Goal: Task Accomplishment & Management: Complete application form

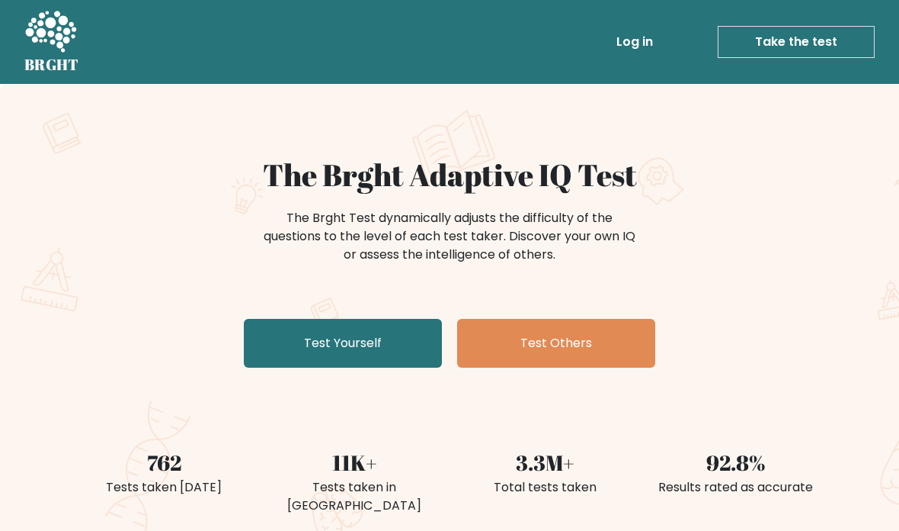
click at [293, 342] on link "Test Yourself" at bounding box center [343, 343] width 198 height 49
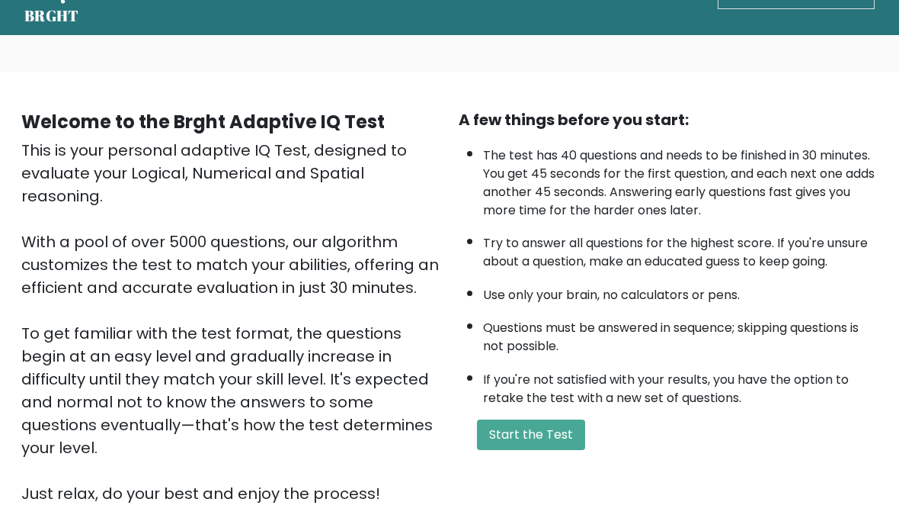
scroll to position [25, 0]
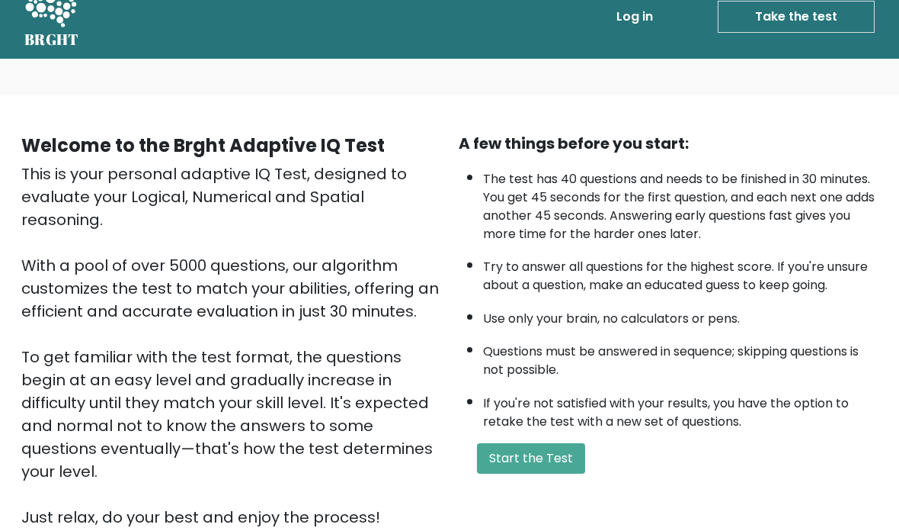
click at [530, 472] on button "Start the Test" at bounding box center [531, 458] width 108 height 30
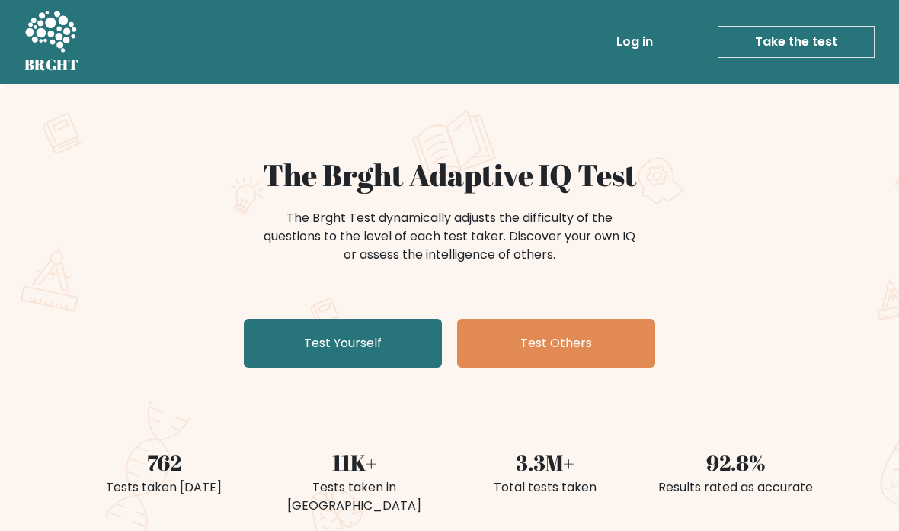
click at [270, 324] on link "Test Yourself" at bounding box center [343, 343] width 198 height 49
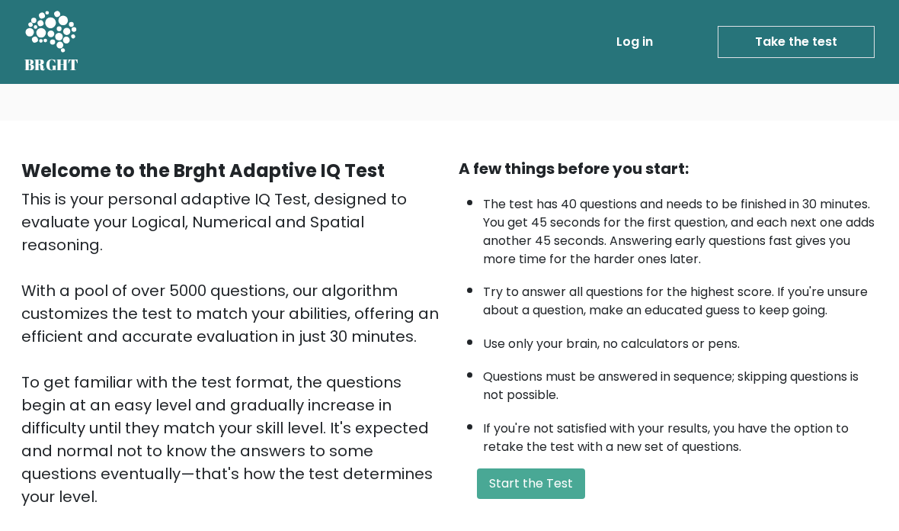
click at [529, 499] on button "Start the Test" at bounding box center [531, 483] width 108 height 30
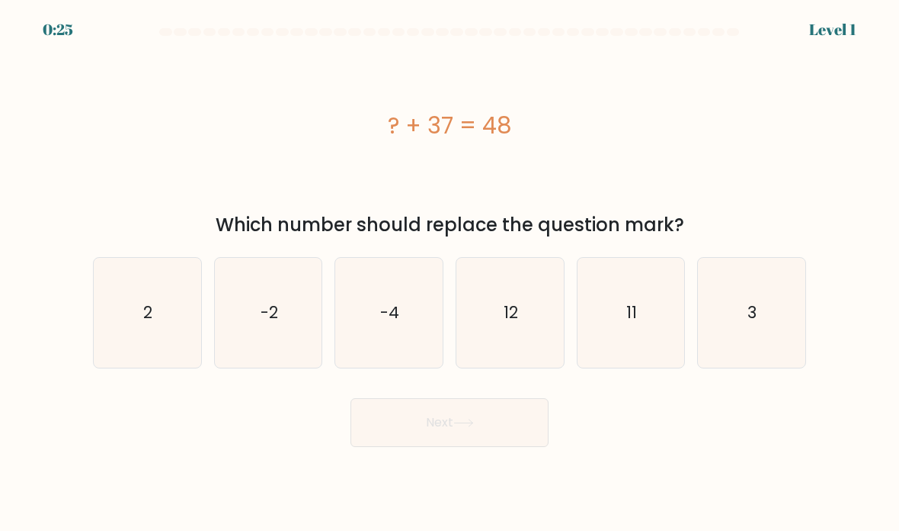
click at [629, 345] on icon "11" at bounding box center [631, 312] width 107 height 107
click at [451, 273] on input "e. 11" at bounding box center [450, 269] width 1 height 8
radio input "true"
click at [402, 447] on button "Next" at bounding box center [450, 422] width 198 height 49
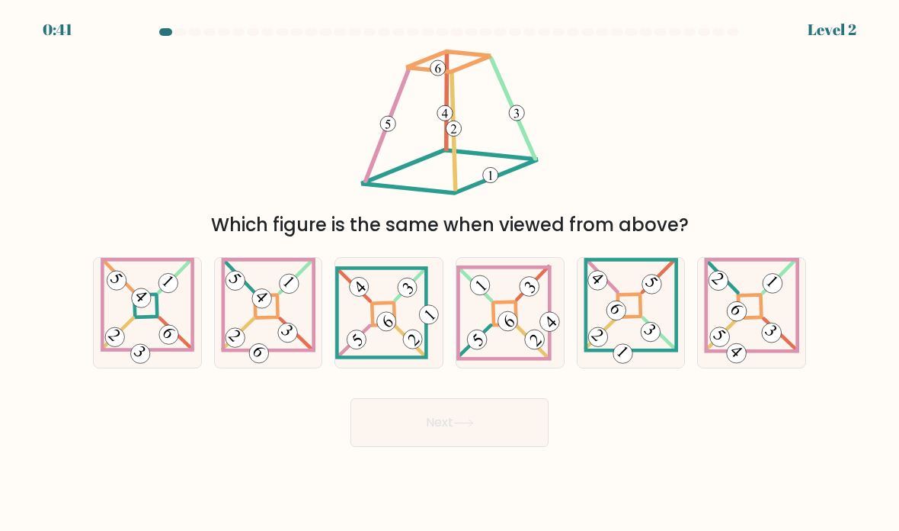
click at [351, 349] on icon at bounding box center [388, 312] width 107 height 92
click at [450, 273] on input "c." at bounding box center [450, 269] width 1 height 8
radio input "true"
click at [371, 435] on button "Next" at bounding box center [450, 422] width 198 height 49
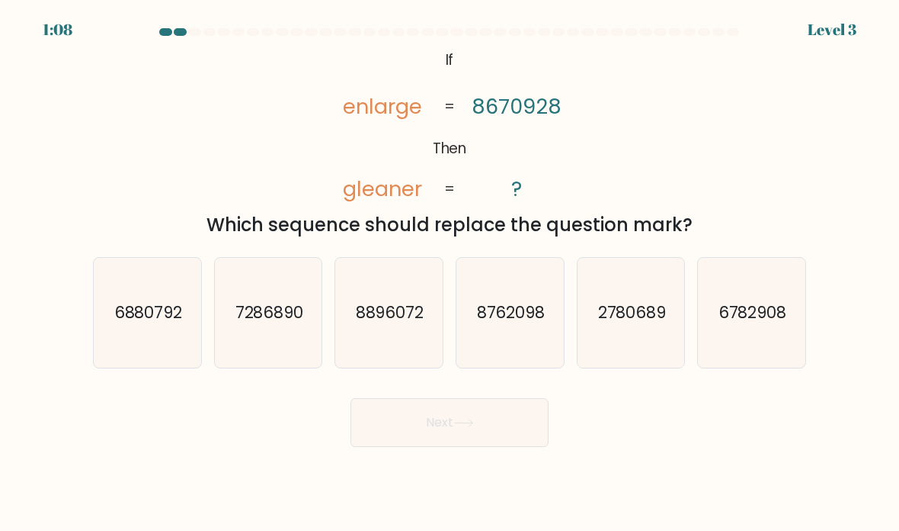
click at [643, 323] on text "2780689" at bounding box center [632, 312] width 69 height 22
click at [451, 273] on input "e. 2780689" at bounding box center [450, 269] width 1 height 8
radio input "true"
click at [502, 447] on button "Next" at bounding box center [450, 422] width 198 height 49
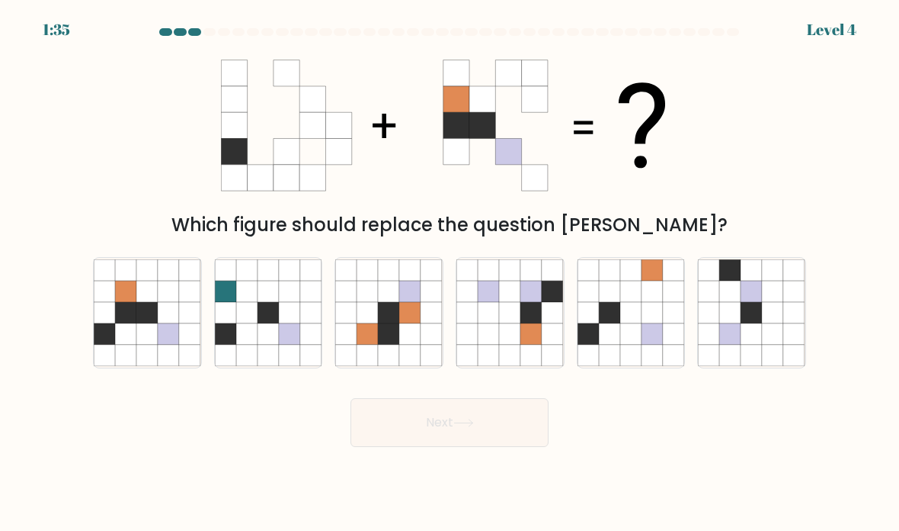
click at [111, 323] on icon at bounding box center [104, 312] width 21 height 21
click at [450, 273] on input "a." at bounding box center [450, 269] width 1 height 8
radio input "true"
click at [416, 445] on button "Next" at bounding box center [450, 422] width 198 height 49
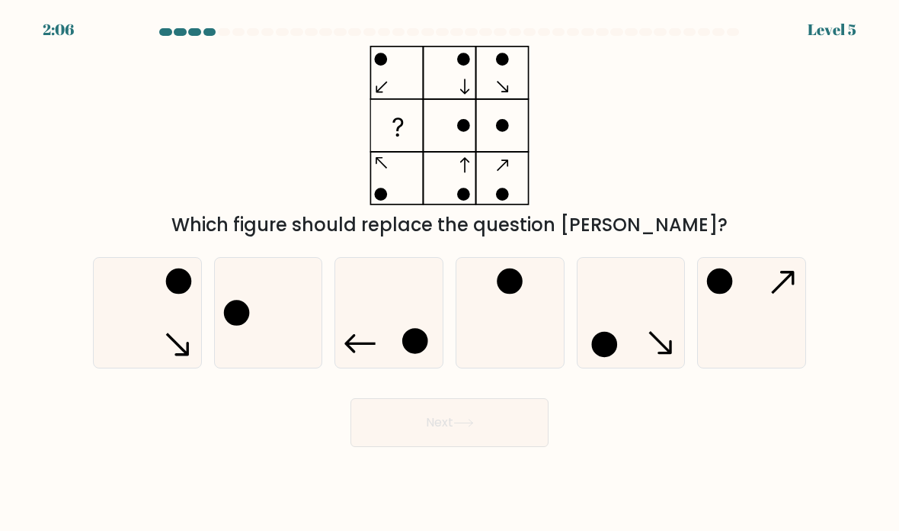
click at [265, 351] on icon at bounding box center [268, 312] width 107 height 107
click at [450, 273] on input "b." at bounding box center [450, 269] width 1 height 8
radio input "true"
click at [396, 435] on button "Next" at bounding box center [450, 422] width 198 height 49
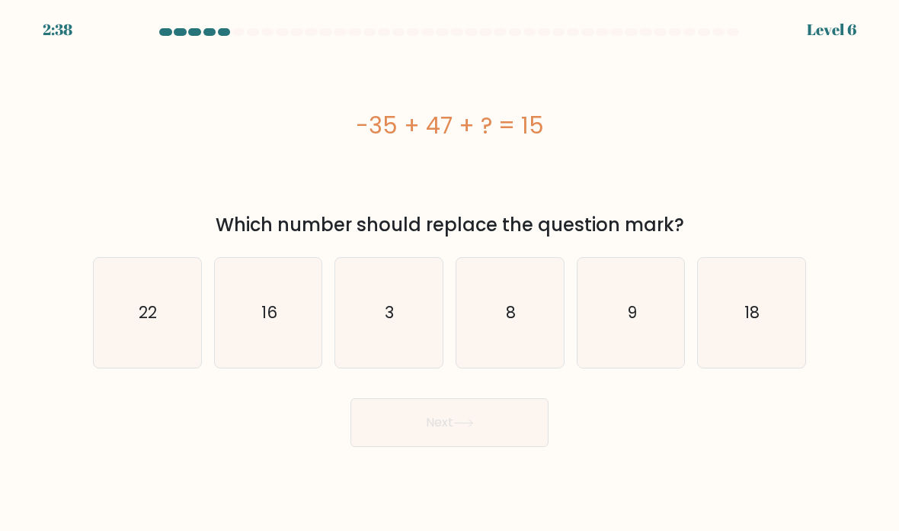
click at [381, 358] on icon "3" at bounding box center [388, 312] width 107 height 107
click at [450, 273] on input "c. 3" at bounding box center [450, 269] width 1 height 8
radio input "true"
click at [432, 436] on button "Next" at bounding box center [450, 422] width 198 height 49
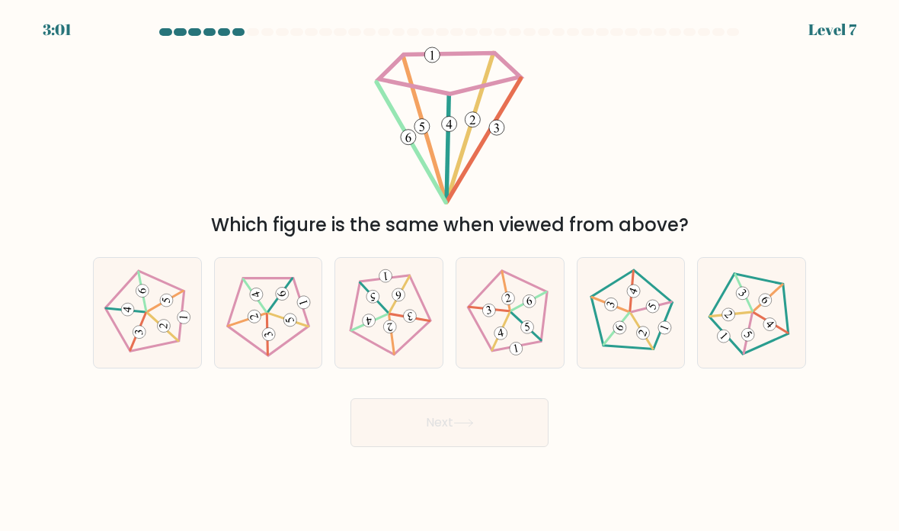
click at [133, 317] on 769 at bounding box center [127, 310] width 14 height 14
click at [450, 273] on input "a." at bounding box center [450, 269] width 1 height 8
radio input "true"
click at [470, 427] on icon at bounding box center [464, 422] width 21 height 8
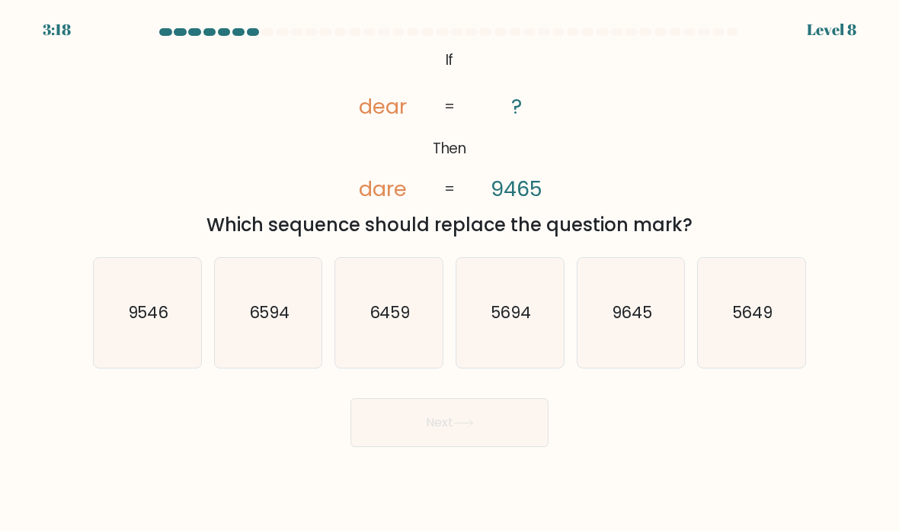
click at [126, 358] on icon "9546" at bounding box center [147, 312] width 107 height 107
click at [450, 273] on input "a. 9546" at bounding box center [450, 269] width 1 height 8
radio input "true"
click at [511, 440] on button "Next" at bounding box center [450, 422] width 198 height 49
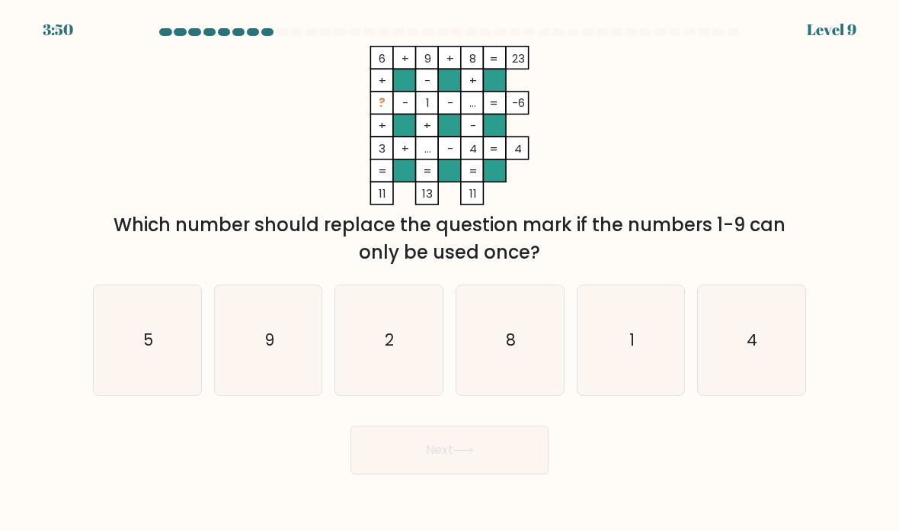
click at [406, 335] on icon "2" at bounding box center [388, 340] width 107 height 107
click at [450, 273] on input "c. 2" at bounding box center [450, 269] width 1 height 8
radio input "true"
click at [507, 458] on button "Next" at bounding box center [450, 449] width 198 height 49
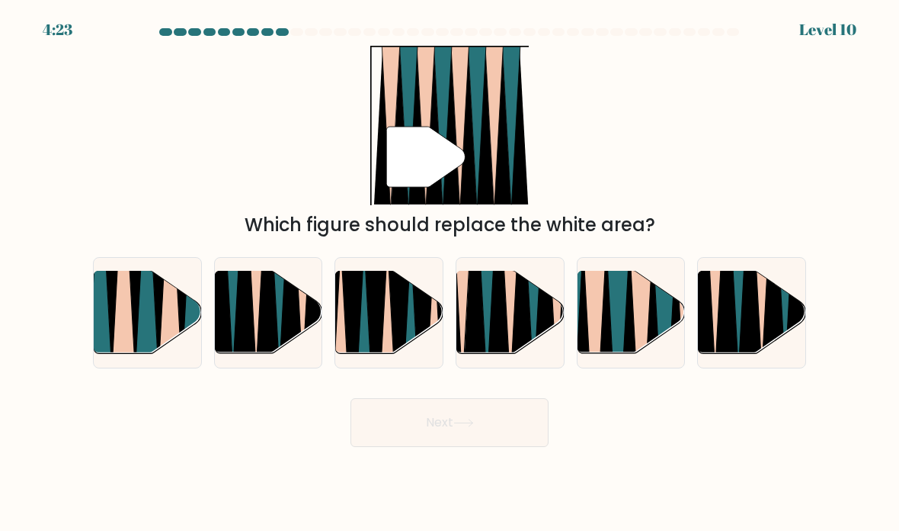
click at [502, 339] on icon at bounding box center [499, 269] width 24 height 214
click at [451, 273] on input "d." at bounding box center [450, 269] width 1 height 8
radio input "true"
click at [486, 447] on button "Next" at bounding box center [450, 422] width 198 height 49
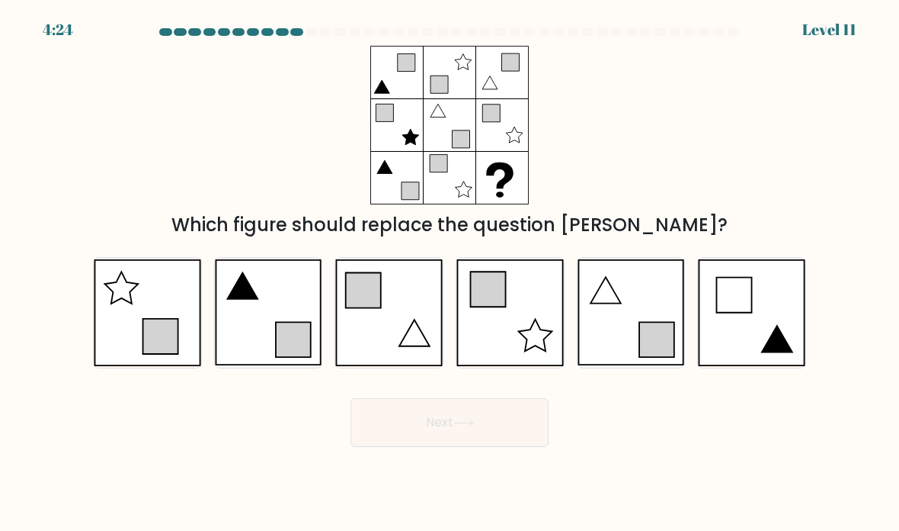
click at [647, 323] on icon at bounding box center [631, 312] width 107 height 107
click at [451, 273] on input "e." at bounding box center [450, 269] width 1 height 8
radio input "true"
click at [481, 431] on button "Next" at bounding box center [450, 422] width 198 height 49
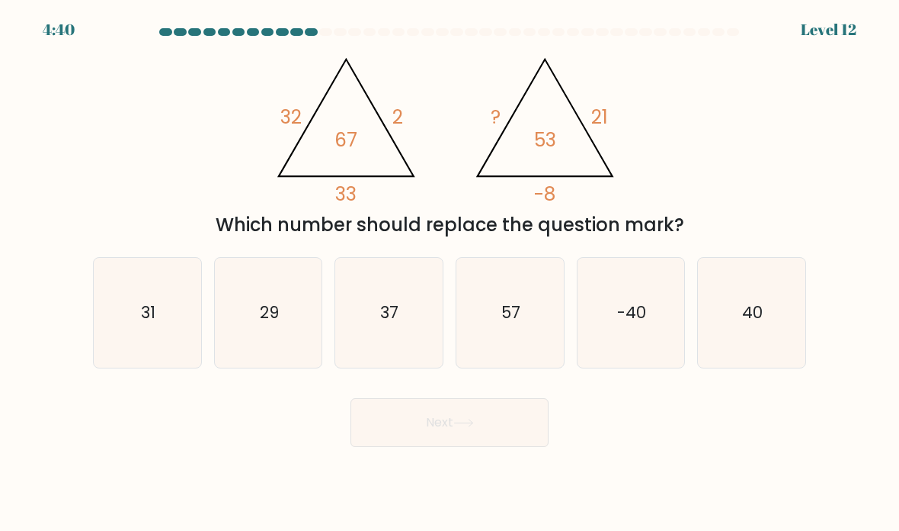
click at [785, 280] on icon "40" at bounding box center [751, 312] width 107 height 107
click at [451, 273] on input "f. 40" at bounding box center [450, 269] width 1 height 8
radio input "true"
click at [473, 427] on icon at bounding box center [464, 422] width 21 height 8
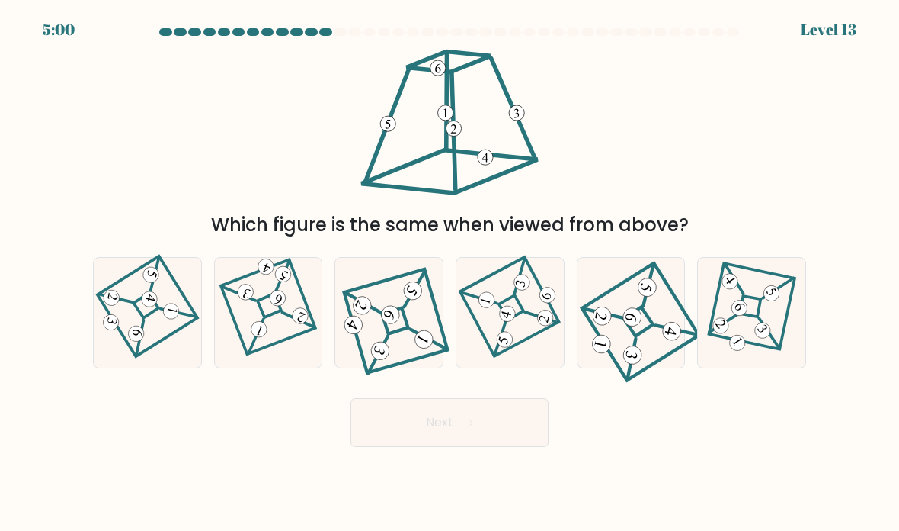
click at [376, 349] on icon at bounding box center [389, 312] width 99 height 88
click at [450, 273] on input "c." at bounding box center [450, 269] width 1 height 8
radio input "true"
click at [435, 447] on button "Next" at bounding box center [450, 422] width 198 height 49
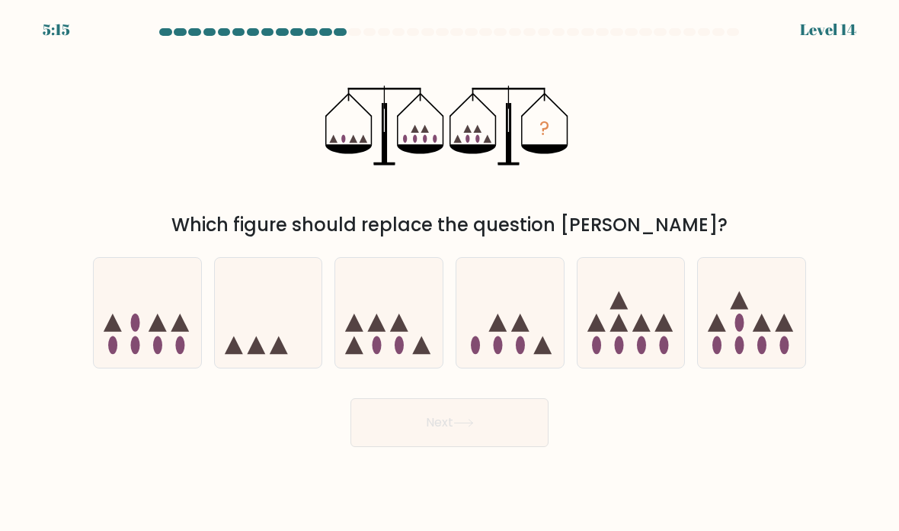
click at [160, 332] on icon at bounding box center [158, 322] width 18 height 18
click at [450, 273] on input "a." at bounding box center [450, 269] width 1 height 8
radio input "true"
click at [460, 431] on button "Next" at bounding box center [450, 422] width 198 height 49
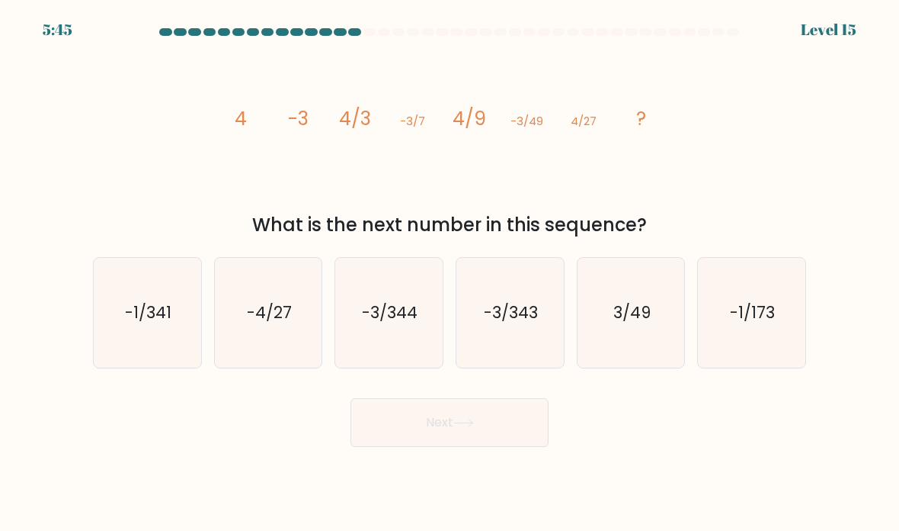
click at [531, 323] on text "-3/343" at bounding box center [511, 312] width 54 height 22
click at [451, 273] on input "d. -3/343" at bounding box center [450, 269] width 1 height 8
radio input "true"
click at [458, 447] on button "Next" at bounding box center [450, 422] width 198 height 49
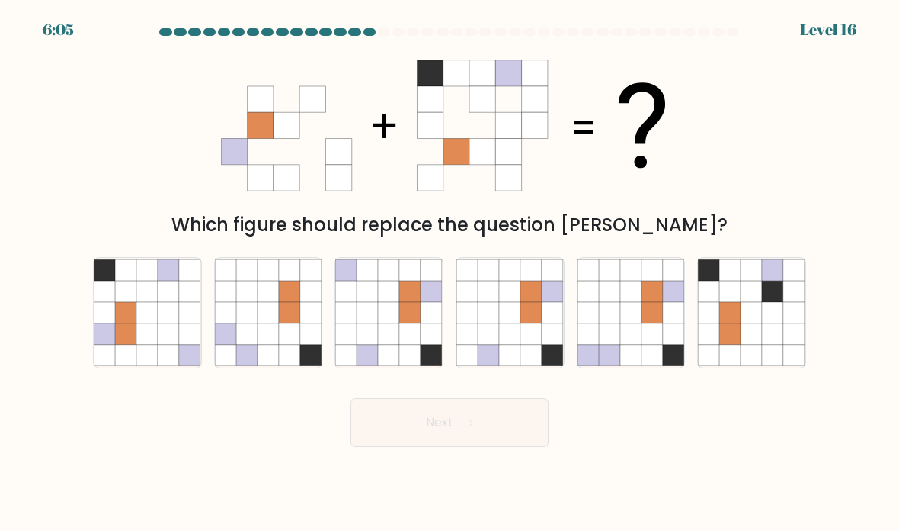
click at [428, 323] on icon at bounding box center [432, 312] width 21 height 21
click at [450, 273] on input "c." at bounding box center [450, 269] width 1 height 8
radio input "true"
click at [518, 301] on icon at bounding box center [509, 291] width 21 height 21
click at [451, 273] on input "d." at bounding box center [450, 269] width 1 height 8
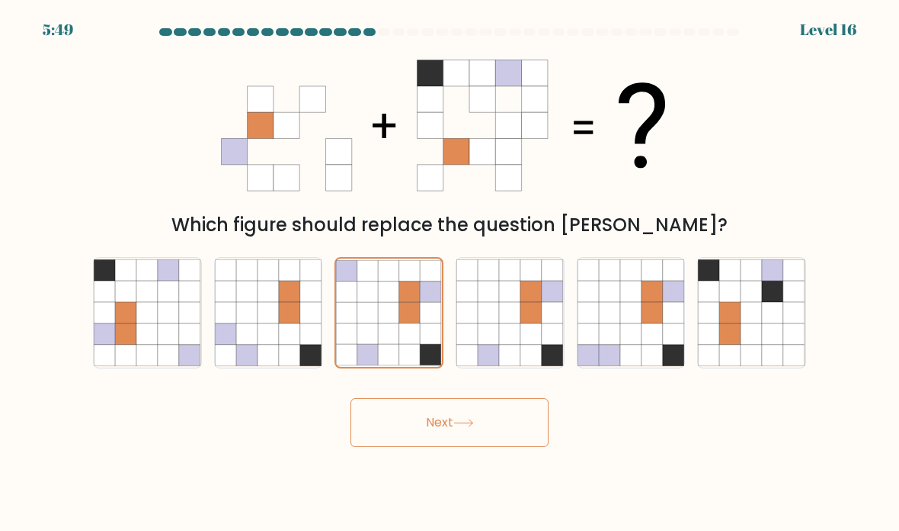
radio input "true"
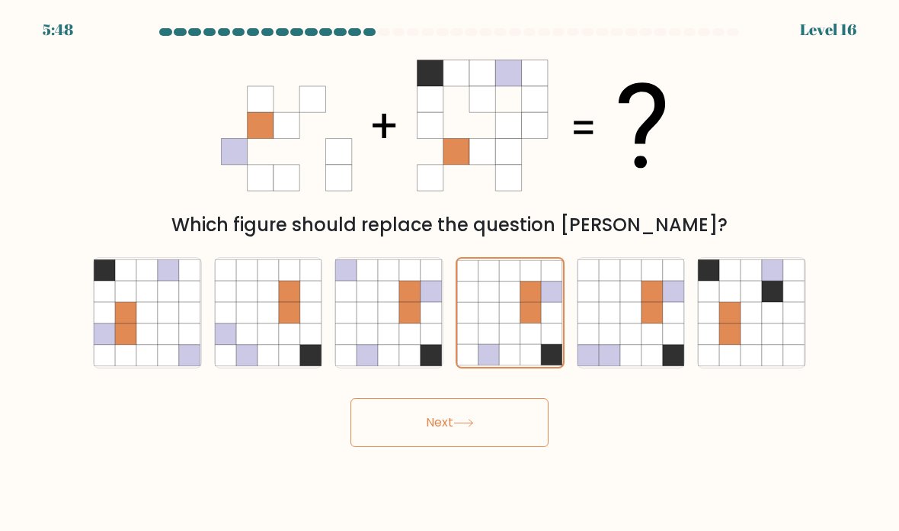
click at [494, 447] on button "Next" at bounding box center [450, 422] width 198 height 49
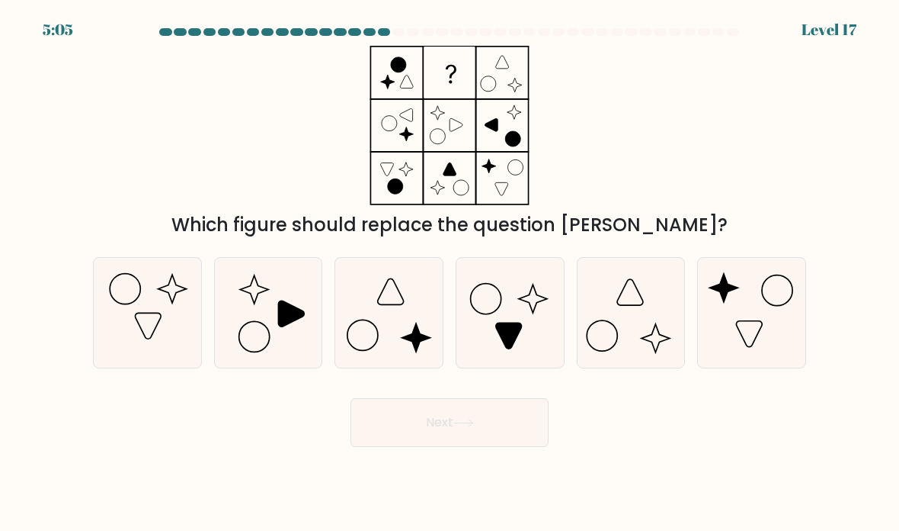
click at [516, 324] on icon at bounding box center [510, 312] width 107 height 107
click at [451, 273] on input "d." at bounding box center [450, 269] width 1 height 8
radio input "true"
click at [463, 427] on icon at bounding box center [464, 422] width 21 height 8
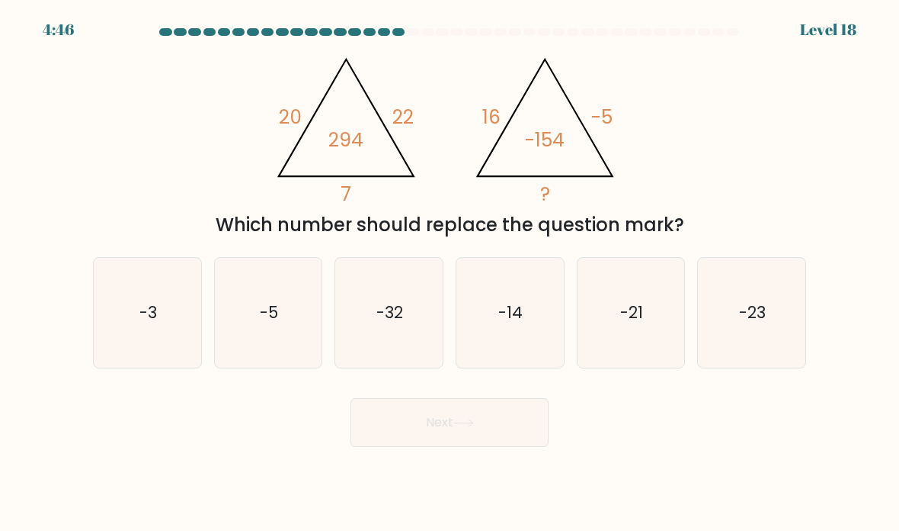
click at [523, 318] on icon "-14" at bounding box center [510, 312] width 107 height 107
click at [451, 273] on input "d. -14" at bounding box center [450, 269] width 1 height 8
radio input "true"
click at [481, 447] on button "Next" at bounding box center [450, 422] width 198 height 49
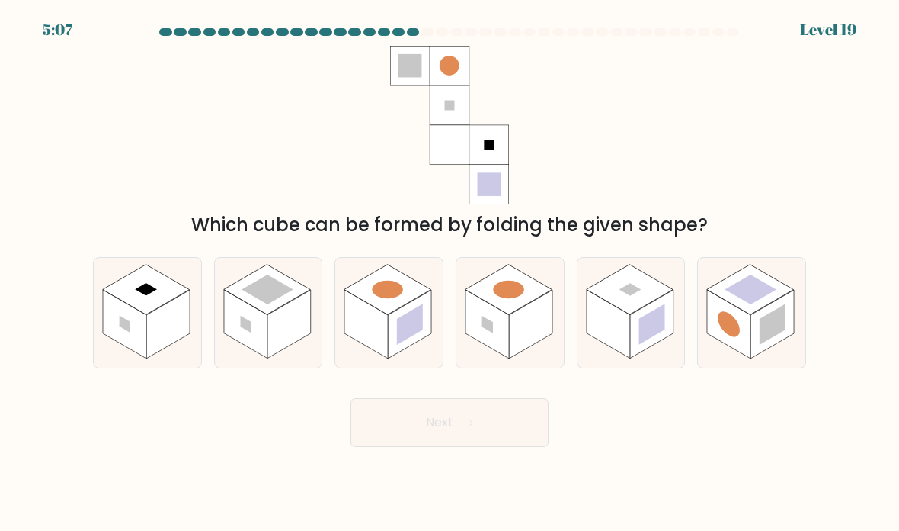
click at [148, 298] on rect at bounding box center [146, 289] width 87 height 50
click at [450, 273] on input "a." at bounding box center [450, 269] width 1 height 8
radio input "true"
click at [402, 443] on button "Next" at bounding box center [450, 422] width 198 height 49
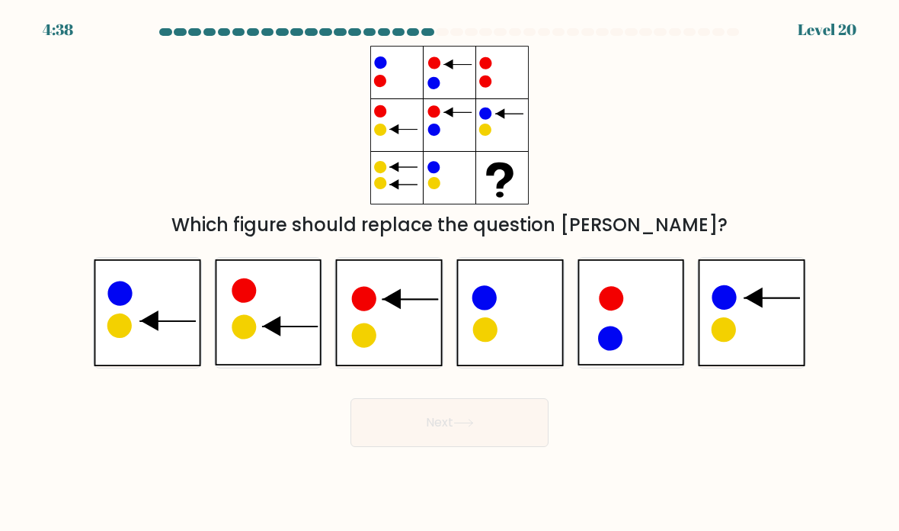
click at [749, 309] on icon at bounding box center [751, 312] width 107 height 107
click at [451, 273] on input "f." at bounding box center [450, 269] width 1 height 8
radio input "true"
click at [516, 438] on button "Next" at bounding box center [450, 422] width 198 height 49
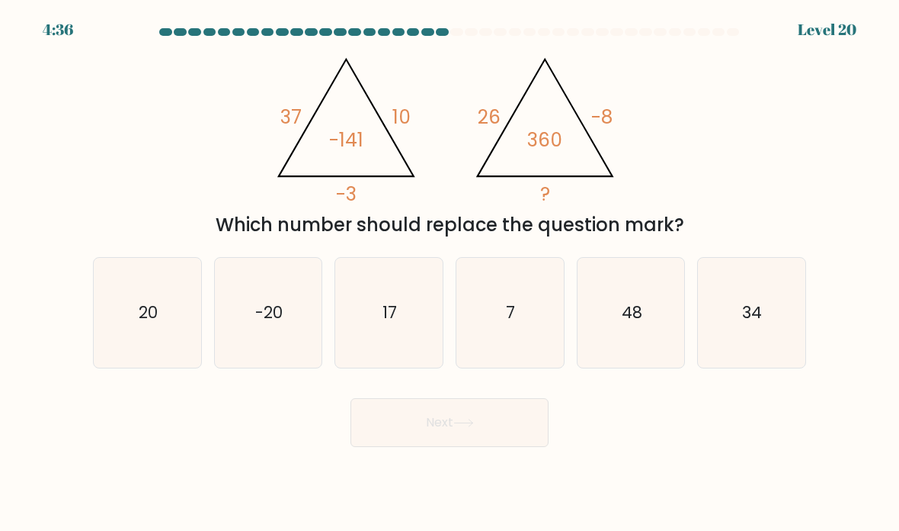
click at [146, 345] on icon "20" at bounding box center [147, 312] width 107 height 107
click at [450, 273] on input "a. 20" at bounding box center [450, 269] width 1 height 8
radio input "true"
click at [251, 331] on icon "-20" at bounding box center [268, 312] width 107 height 107
click at [450, 273] on input "b. -20" at bounding box center [450, 269] width 1 height 8
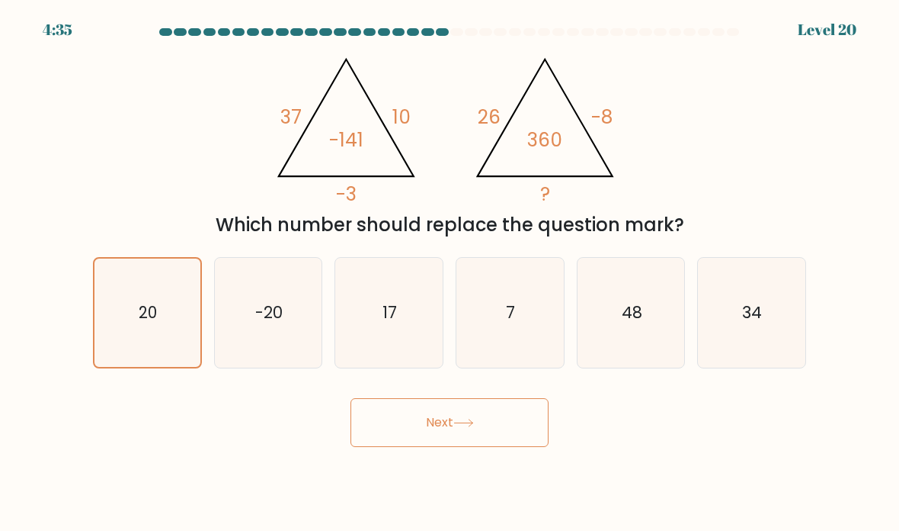
radio input "true"
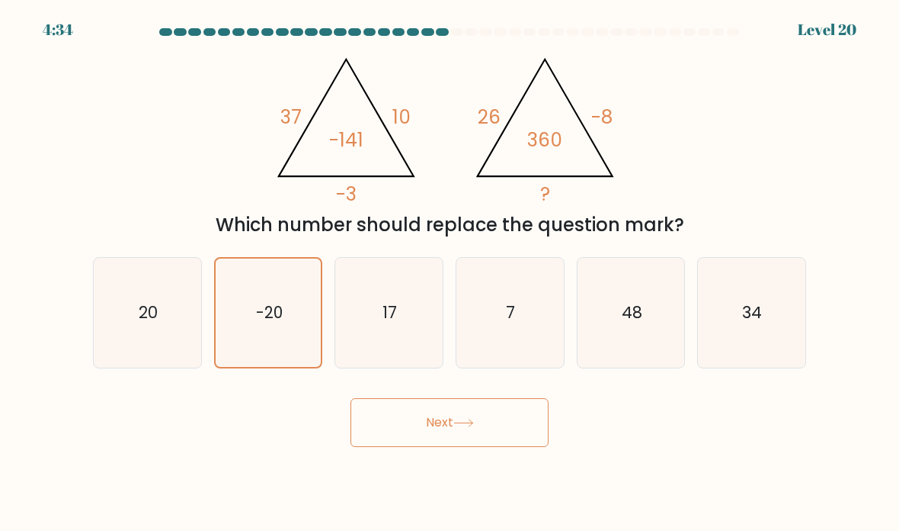
click at [528, 444] on button "Next" at bounding box center [450, 422] width 198 height 49
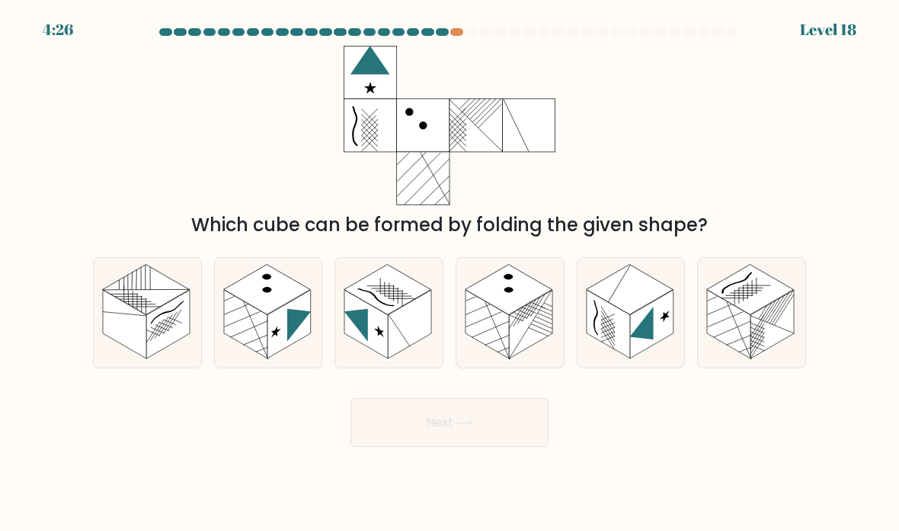
click at [528, 334] on rect at bounding box center [530, 324] width 43 height 69
click at [451, 273] on input "d." at bounding box center [450, 269] width 1 height 8
radio input "true"
click at [434, 440] on button "Next" at bounding box center [450, 422] width 198 height 49
click at [418, 440] on button "Next" at bounding box center [450, 422] width 198 height 49
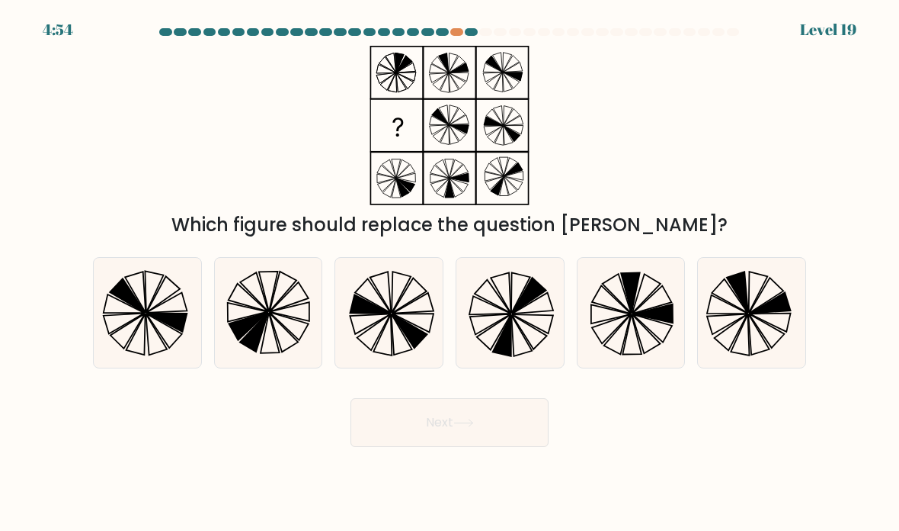
click at [607, 351] on icon at bounding box center [631, 312] width 107 height 107
click at [451, 273] on input "e." at bounding box center [450, 269] width 1 height 8
radio input "true"
click at [775, 336] on icon at bounding box center [751, 312] width 107 height 107
click at [451, 273] on input "f." at bounding box center [450, 269] width 1 height 8
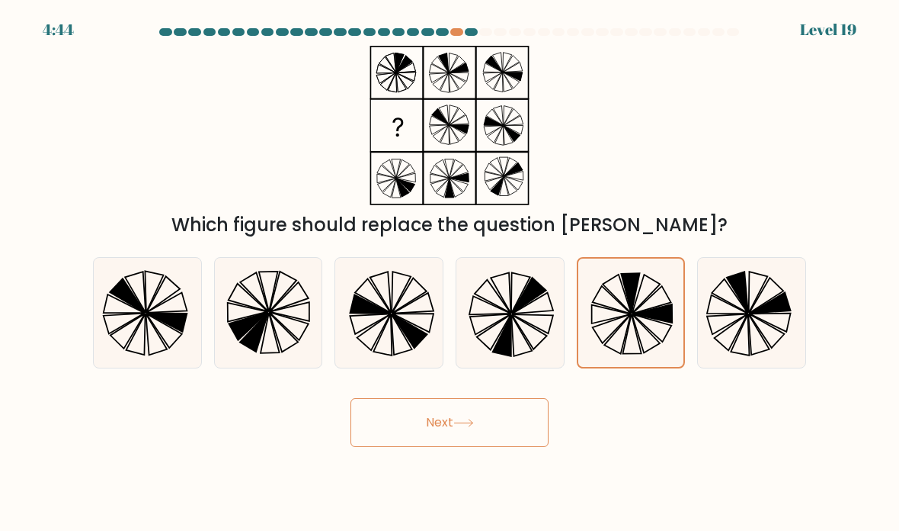
radio input "true"
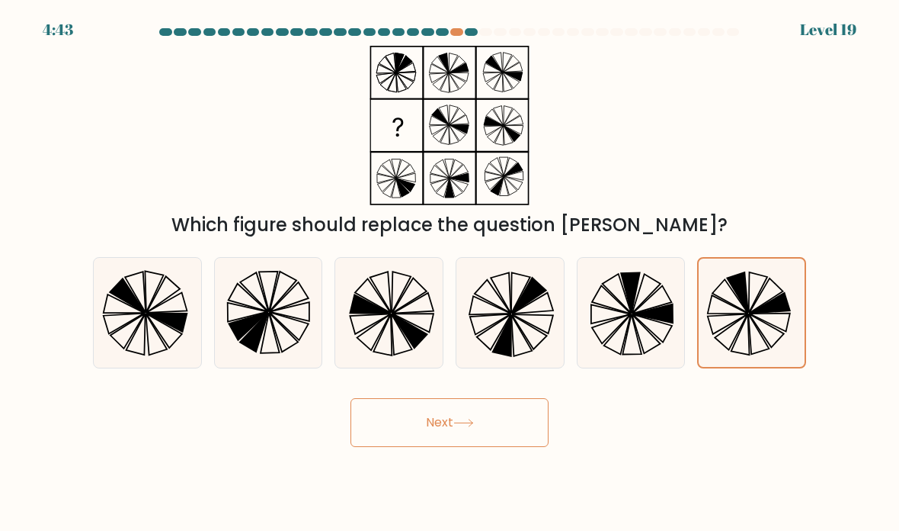
click at [641, 348] on icon at bounding box center [631, 312] width 107 height 107
click at [451, 273] on input "e." at bounding box center [450, 269] width 1 height 8
radio input "true"
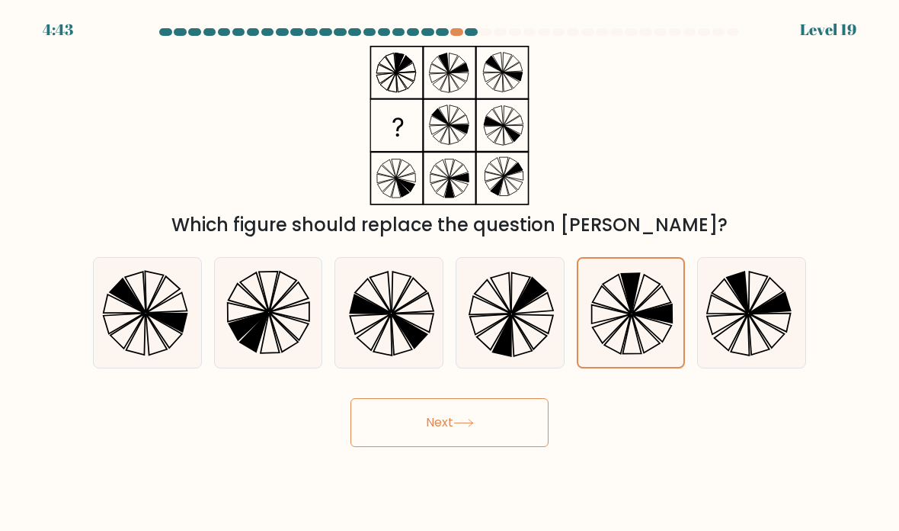
click at [755, 313] on icon at bounding box center [771, 302] width 41 height 21
click at [451, 273] on input "f." at bounding box center [450, 269] width 1 height 8
radio input "true"
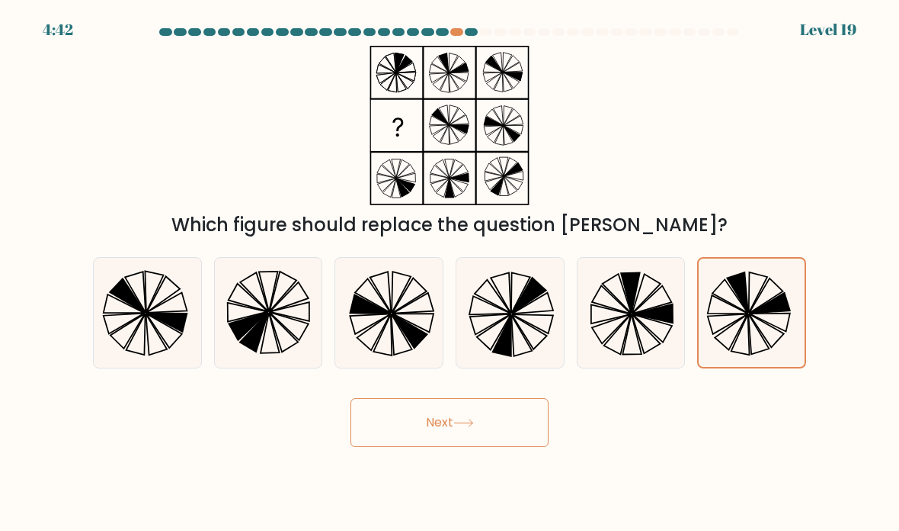
click at [744, 337] on icon at bounding box center [752, 313] width 106 height 106
click at [451, 273] on input "f." at bounding box center [450, 269] width 1 height 8
click at [636, 363] on icon at bounding box center [631, 312] width 107 height 107
click at [451, 273] on input "e." at bounding box center [450, 269] width 1 height 8
radio input "true"
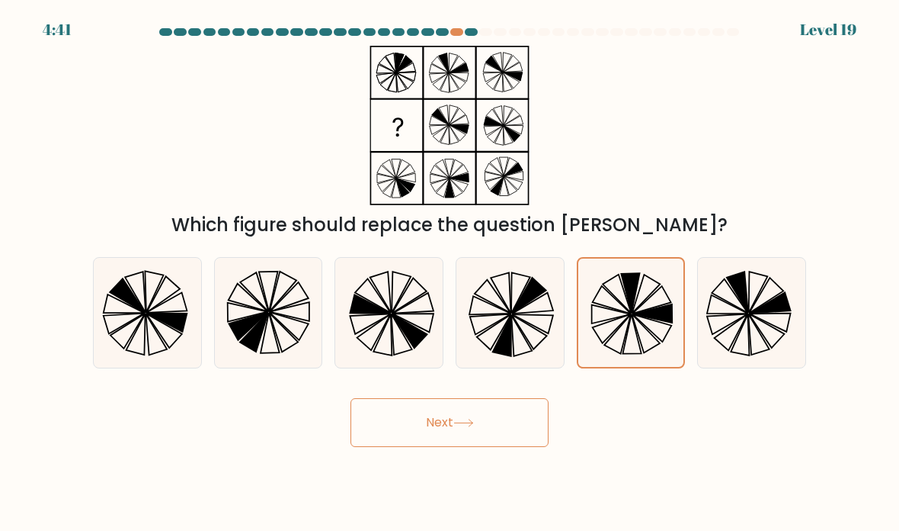
click at [733, 335] on icon at bounding box center [727, 324] width 41 height 21
click at [451, 273] on input "f." at bounding box center [450, 269] width 1 height 8
radio input "true"
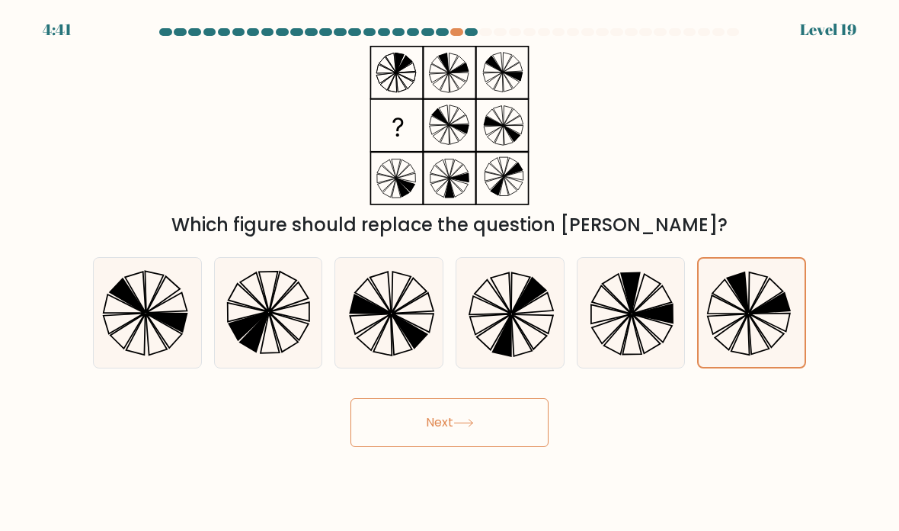
click at [530, 431] on button "Next" at bounding box center [450, 422] width 198 height 49
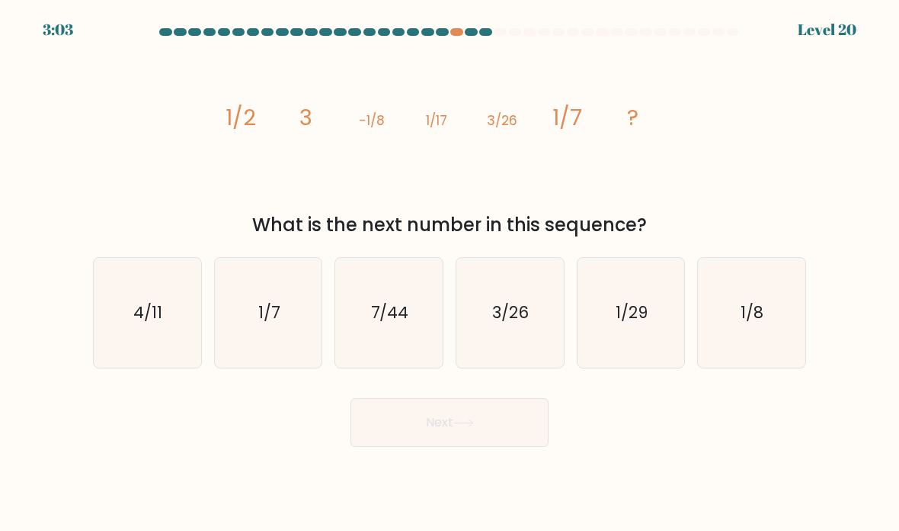
click at [176, 366] on icon "4/11" at bounding box center [147, 312] width 107 height 107
click at [450, 273] on input "a. 4/11" at bounding box center [450, 269] width 1 height 8
radio input "true"
click at [426, 426] on button "Next" at bounding box center [450, 422] width 198 height 49
click at [428, 440] on button "Next" at bounding box center [450, 422] width 198 height 49
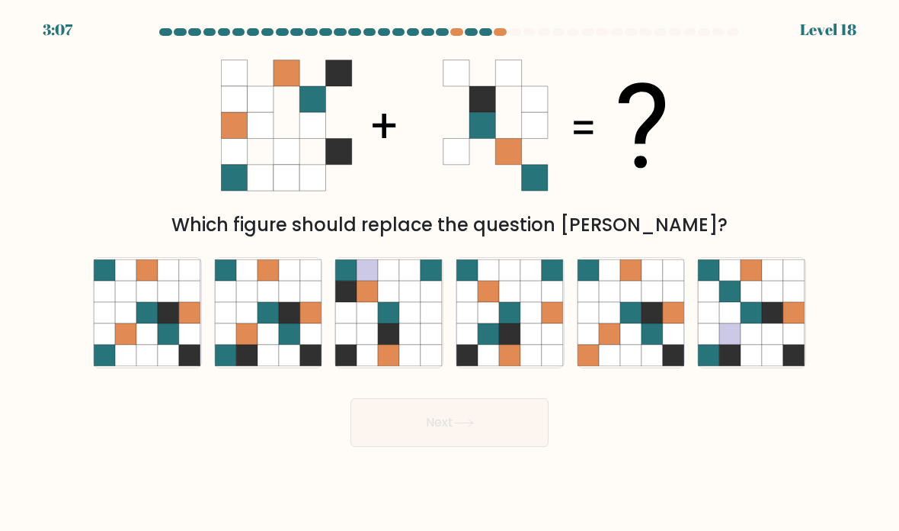
click at [255, 323] on icon at bounding box center [246, 312] width 21 height 21
click at [450, 273] on input "b." at bounding box center [450, 269] width 1 height 8
radio input "true"
click at [437, 438] on button "Next" at bounding box center [450, 422] width 198 height 49
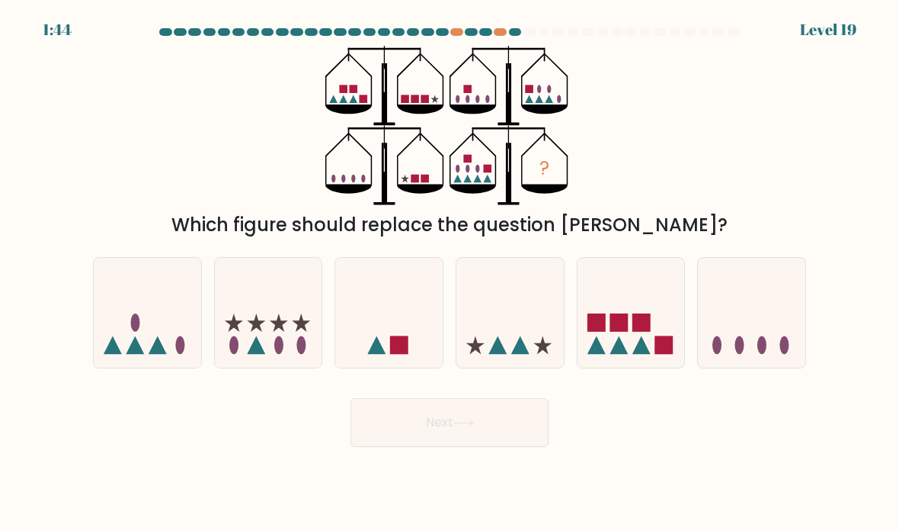
click at [503, 358] on icon at bounding box center [510, 312] width 107 height 89
click at [451, 273] on input "d." at bounding box center [450, 269] width 1 height 8
radio input "true"
click at [412, 434] on button "Next" at bounding box center [450, 422] width 198 height 49
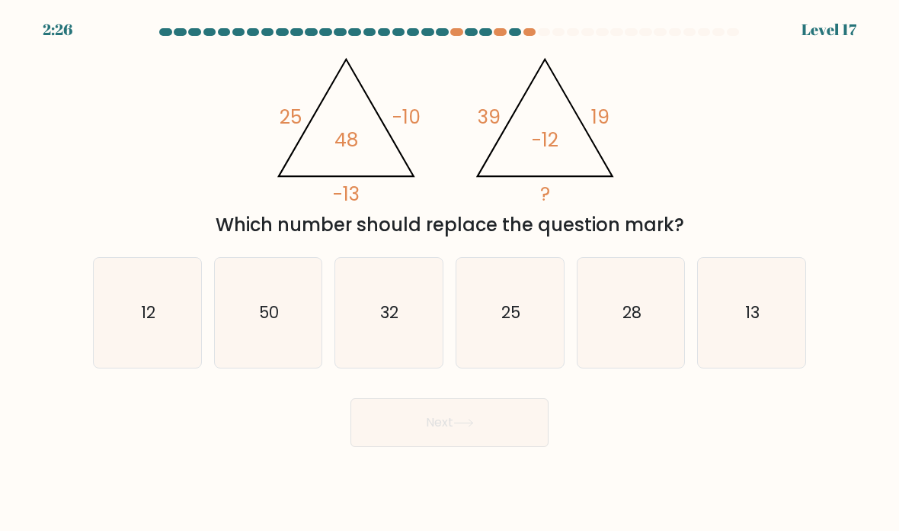
click at [234, 184] on div "@import url('https://fonts.googleapis.com/css?family=Abril+Fatface:400,100,100i…" at bounding box center [450, 142] width 732 height 193
click at [391, 323] on text "32" at bounding box center [390, 312] width 18 height 22
click at [450, 273] on input "c. 32" at bounding box center [450, 269] width 1 height 8
radio input "true"
click at [396, 447] on button "Next" at bounding box center [450, 422] width 198 height 49
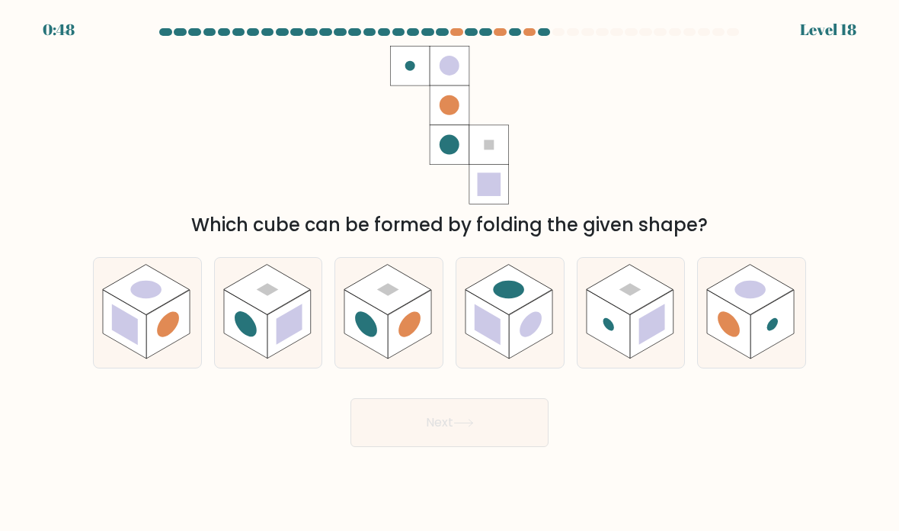
click at [390, 447] on button "Next" at bounding box center [450, 422] width 198 height 49
click at [277, 431] on div "Next" at bounding box center [450, 416] width 732 height 60
click at [260, 351] on rect at bounding box center [245, 324] width 43 height 69
click at [450, 273] on input "b." at bounding box center [450, 269] width 1 height 8
radio input "true"
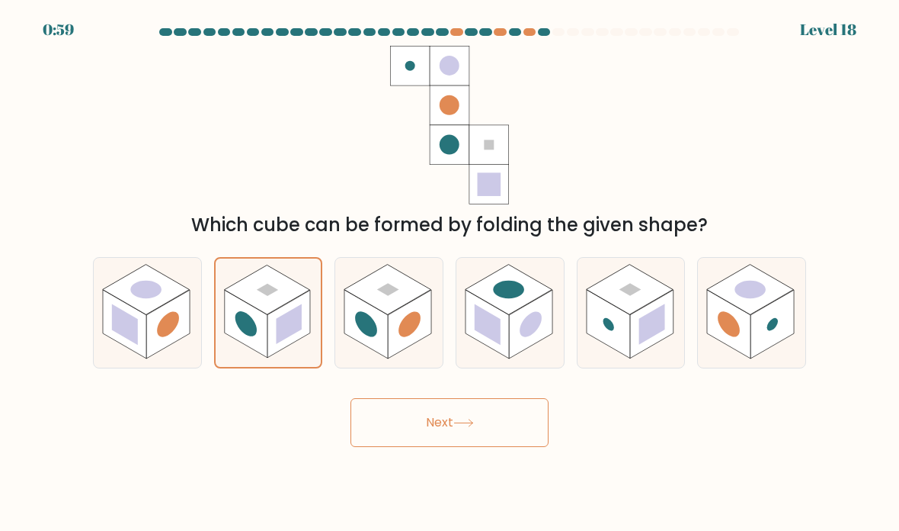
click at [502, 447] on button "Next" at bounding box center [450, 422] width 198 height 49
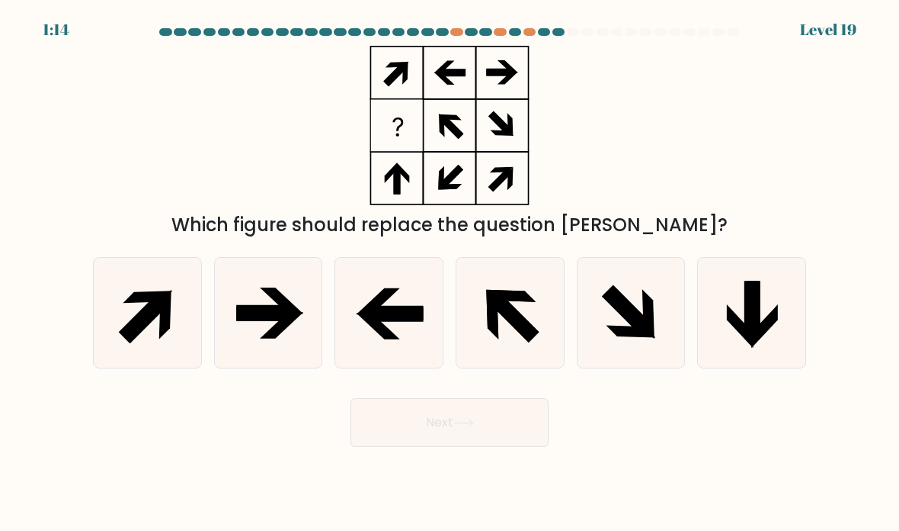
click at [262, 358] on icon at bounding box center [268, 312] width 107 height 107
click at [450, 273] on input "b." at bounding box center [450, 269] width 1 height 8
radio input "true"
click at [518, 436] on button "Next" at bounding box center [450, 422] width 198 height 49
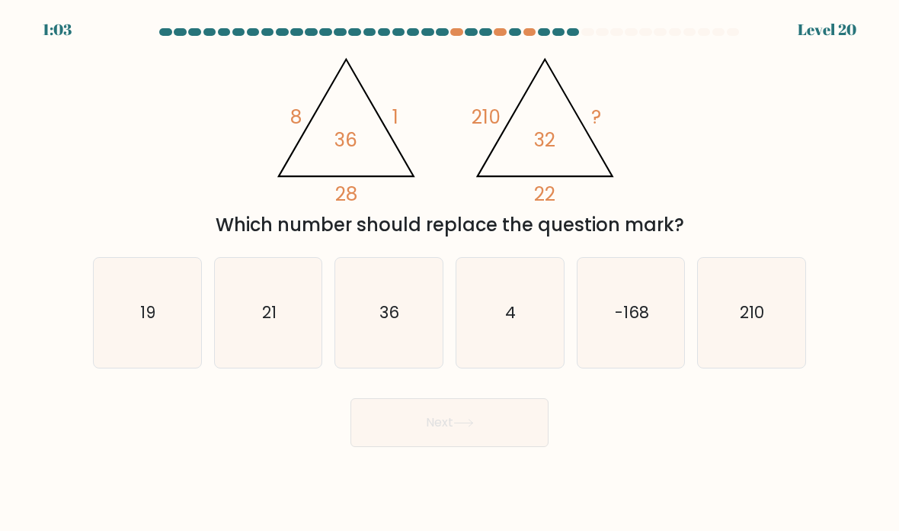
click at [271, 345] on icon "21" at bounding box center [268, 312] width 107 height 107
click at [450, 273] on input "b. 21" at bounding box center [450, 269] width 1 height 8
radio input "true"
click at [431, 428] on button "Next" at bounding box center [450, 422] width 198 height 49
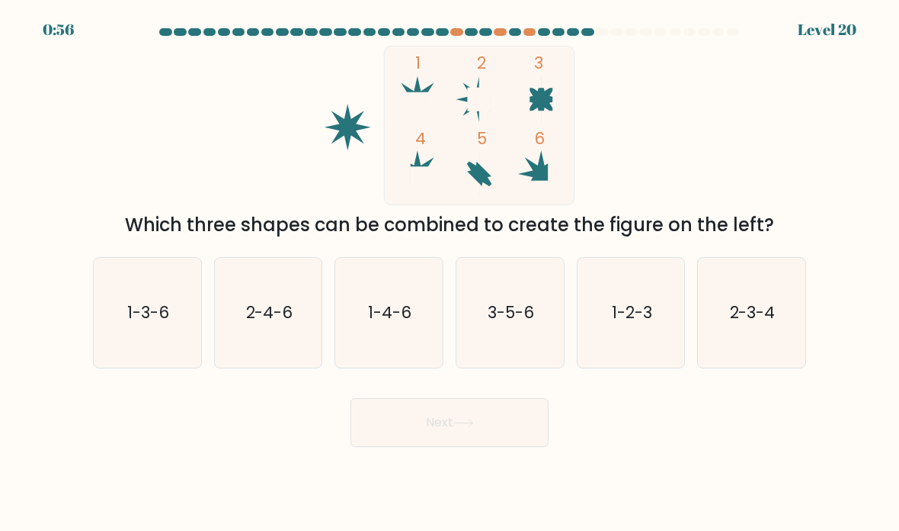
click at [660, 361] on icon "1-2-3" at bounding box center [631, 312] width 107 height 107
click at [451, 273] on input "e. 1-2-3" at bounding box center [450, 269] width 1 height 8
radio input "true"
click at [518, 447] on button "Next" at bounding box center [450, 422] width 198 height 49
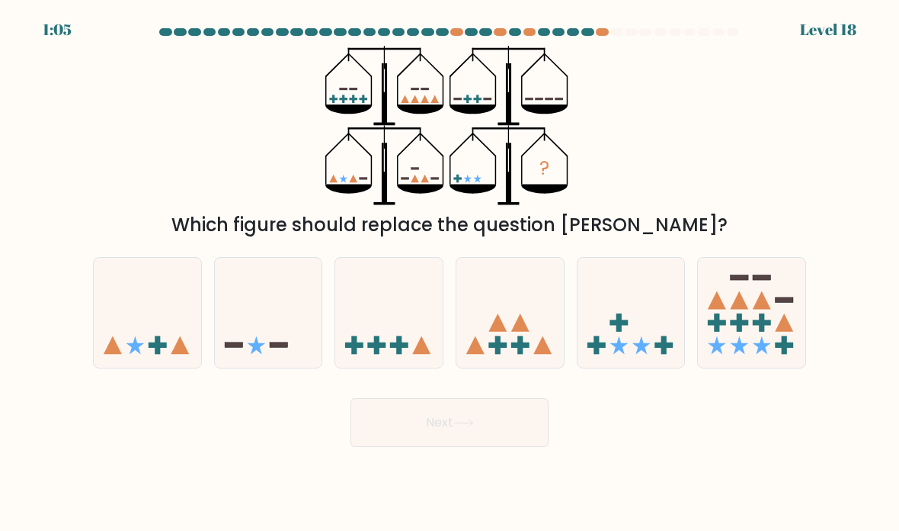
click at [161, 327] on icon at bounding box center [147, 312] width 107 height 89
click at [450, 273] on input "a." at bounding box center [450, 269] width 1 height 8
radio input "true"
click at [511, 429] on button "Next" at bounding box center [450, 422] width 198 height 49
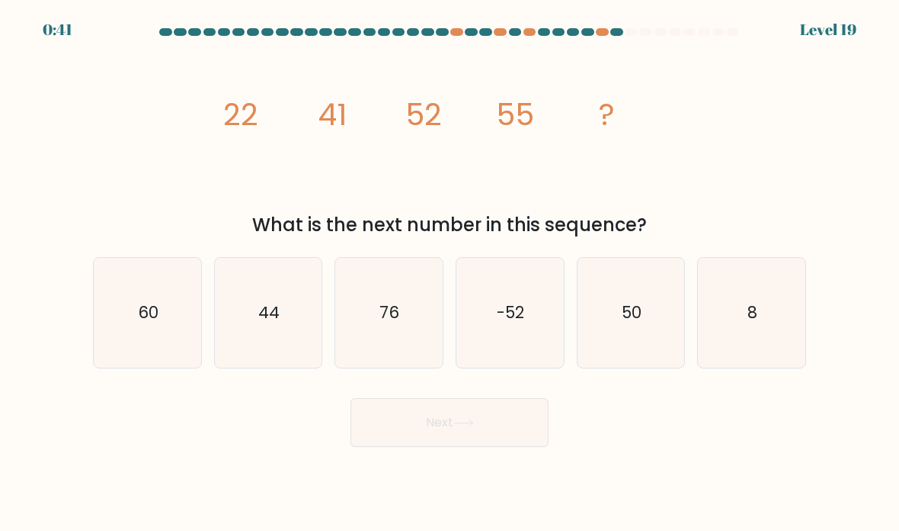
click at [608, 313] on icon "50" at bounding box center [631, 312] width 107 height 107
click at [451, 273] on input "e. 50" at bounding box center [450, 269] width 1 height 8
radio input "true"
click at [491, 442] on button "Next" at bounding box center [450, 422] width 198 height 49
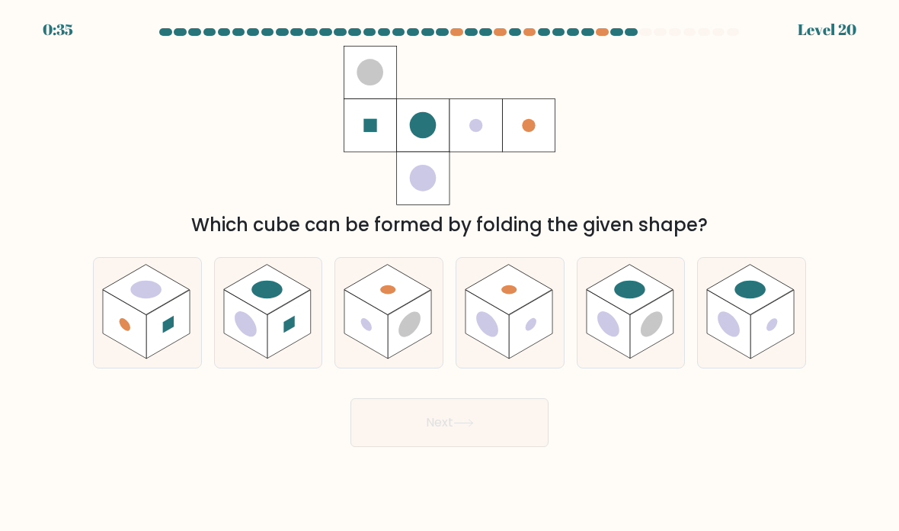
click at [751, 335] on rect at bounding box center [728, 324] width 43 height 69
click at [451, 273] on input "f." at bounding box center [450, 269] width 1 height 8
radio input "true"
click at [516, 440] on button "Next" at bounding box center [450, 422] width 198 height 49
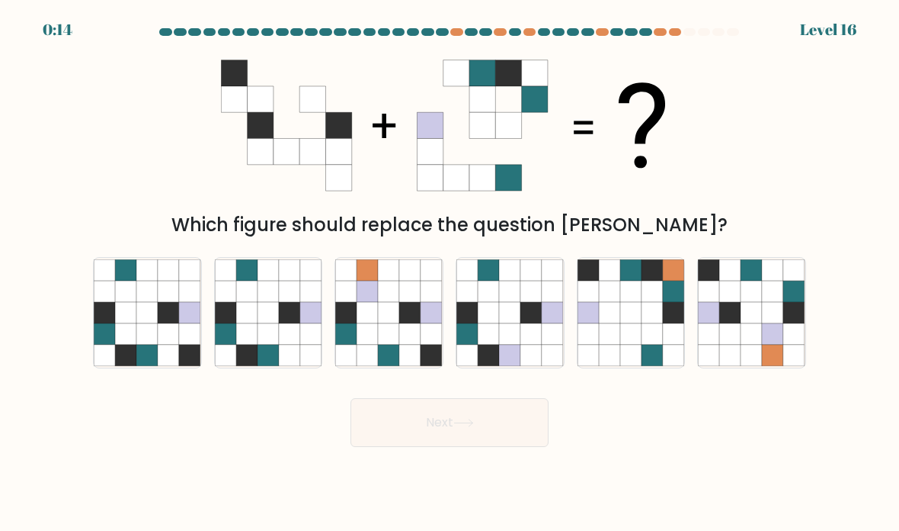
click at [178, 345] on icon at bounding box center [168, 333] width 21 height 21
click at [450, 273] on input "a." at bounding box center [450, 269] width 1 height 8
radio input "true"
click at [409, 447] on button "Next" at bounding box center [450, 422] width 198 height 49
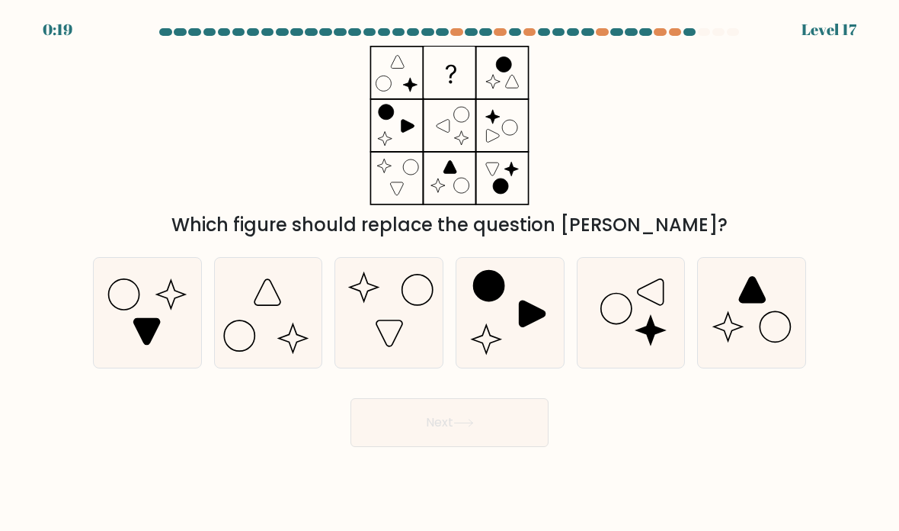
click at [127, 356] on icon at bounding box center [147, 312] width 107 height 107
click at [450, 273] on input "a." at bounding box center [450, 269] width 1 height 8
radio input "true"
click at [451, 444] on button "Next" at bounding box center [450, 422] width 198 height 49
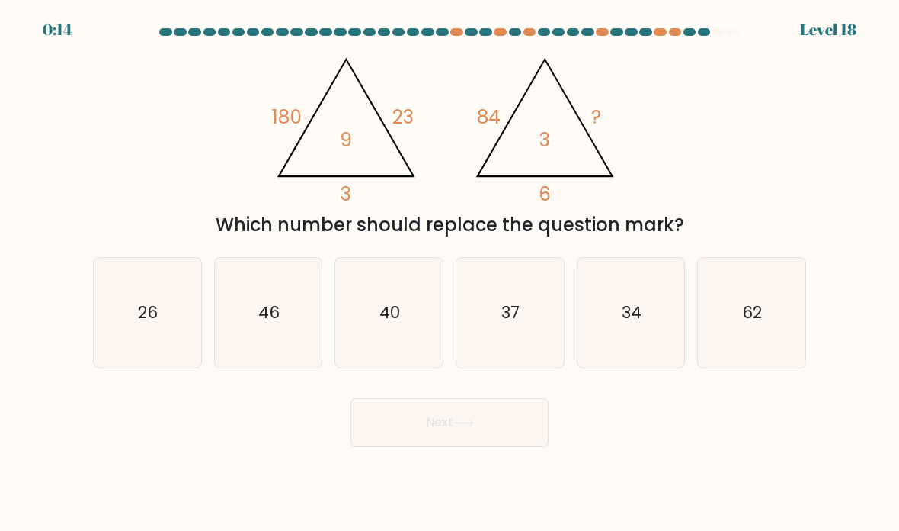
click at [228, 368] on div "46" at bounding box center [268, 312] width 109 height 111
click at [450, 273] on input "b. 46" at bounding box center [450, 269] width 1 height 8
radio input "true"
click at [393, 447] on button "Next" at bounding box center [450, 422] width 198 height 49
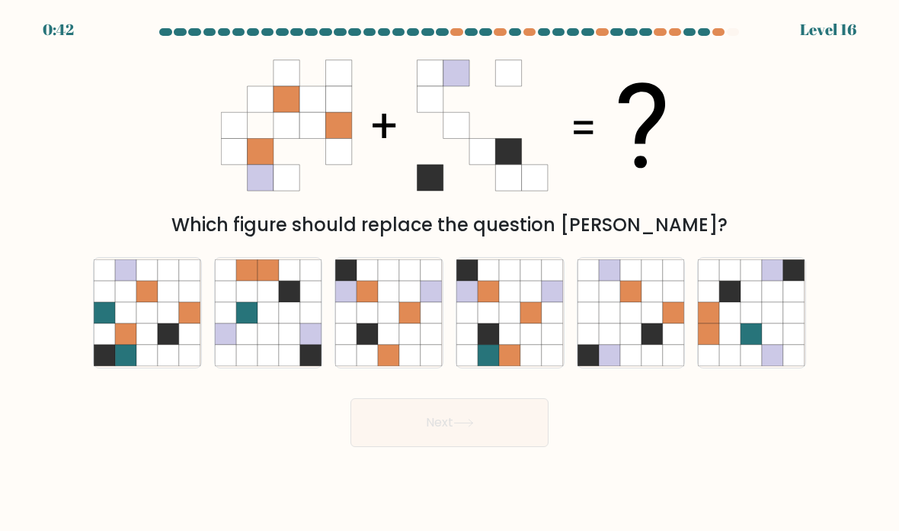
click at [373, 345] on icon at bounding box center [368, 333] width 21 height 21
click at [450, 273] on input "c." at bounding box center [450, 269] width 1 height 8
radio input "true"
click at [388, 447] on button "Next" at bounding box center [450, 422] width 198 height 49
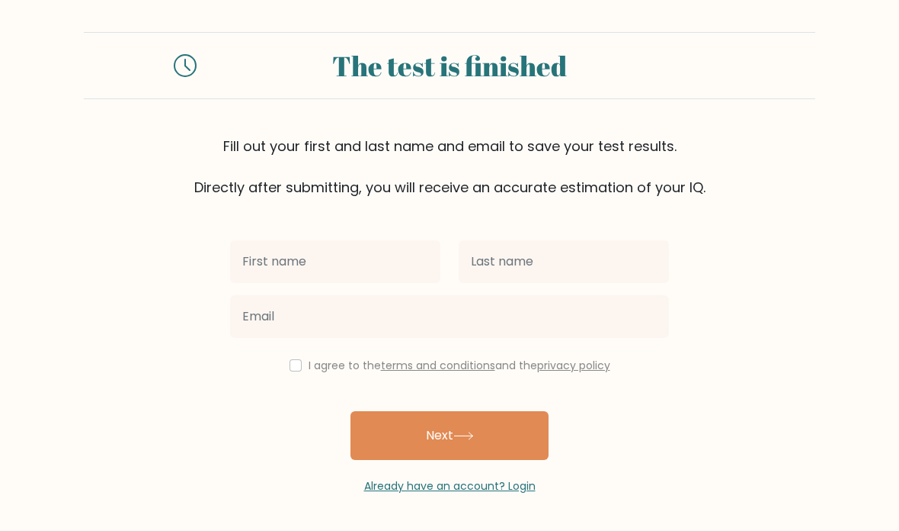
scroll to position [61, 0]
click at [396, 240] on input "text" at bounding box center [335, 261] width 210 height 43
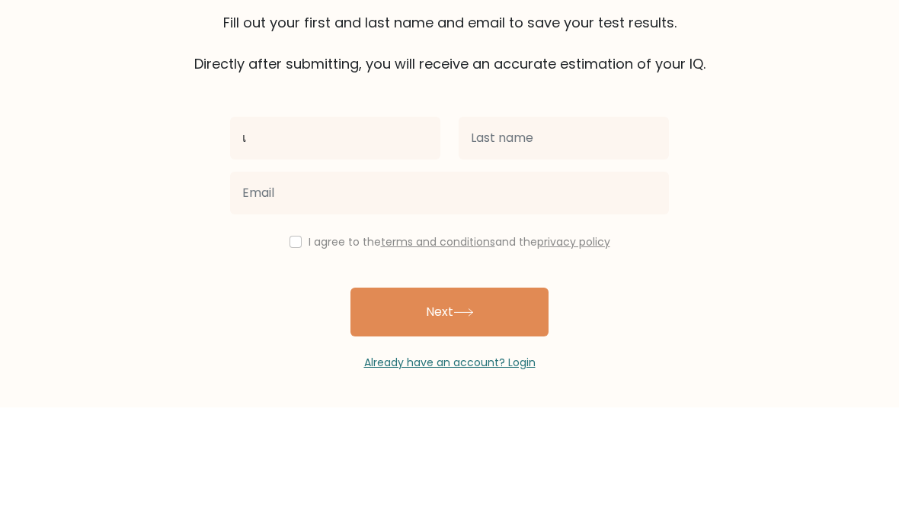
type input "เ"
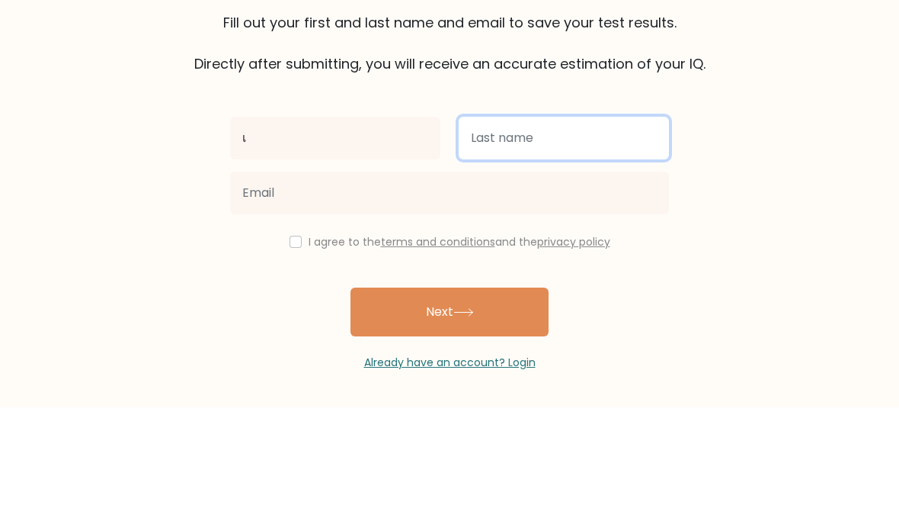
click at [562, 240] on input "text" at bounding box center [564, 261] width 210 height 43
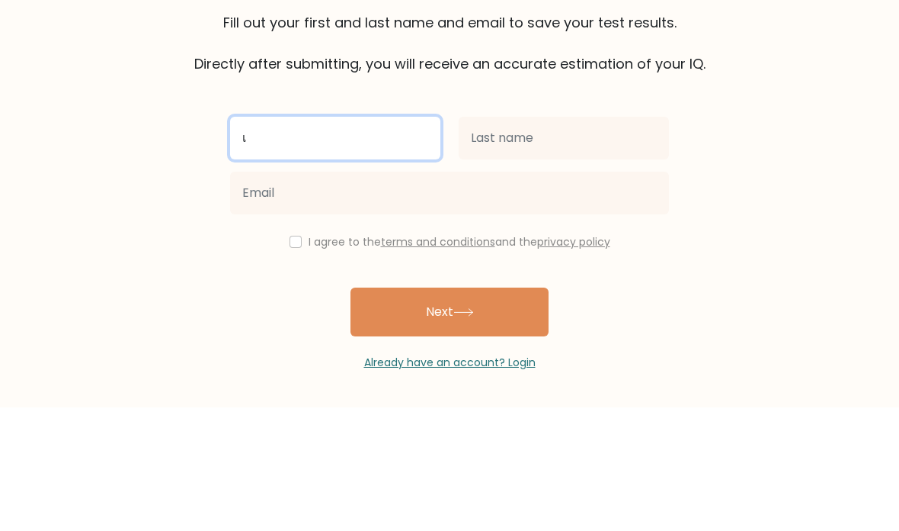
click at [380, 240] on input "เ" at bounding box center [335, 261] width 210 height 43
type input "C"
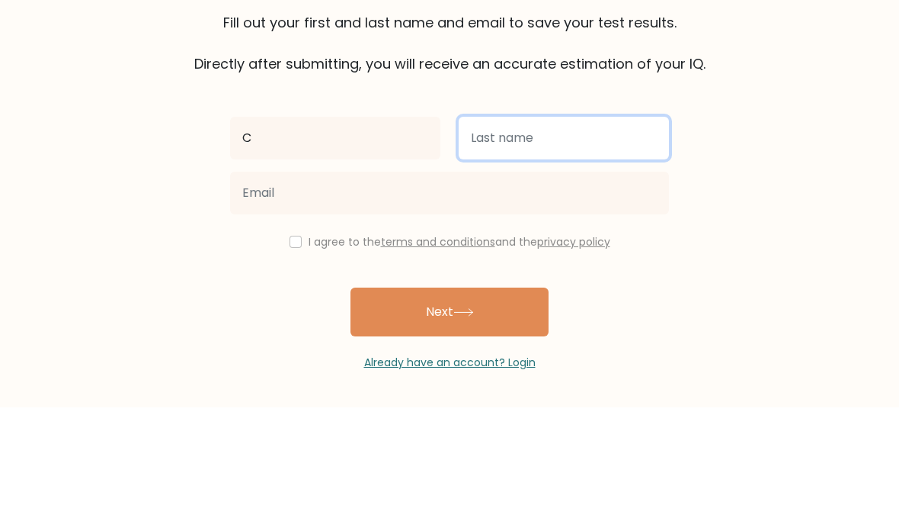
click at [550, 240] on input "text" at bounding box center [564, 261] width 210 height 43
type input "D"
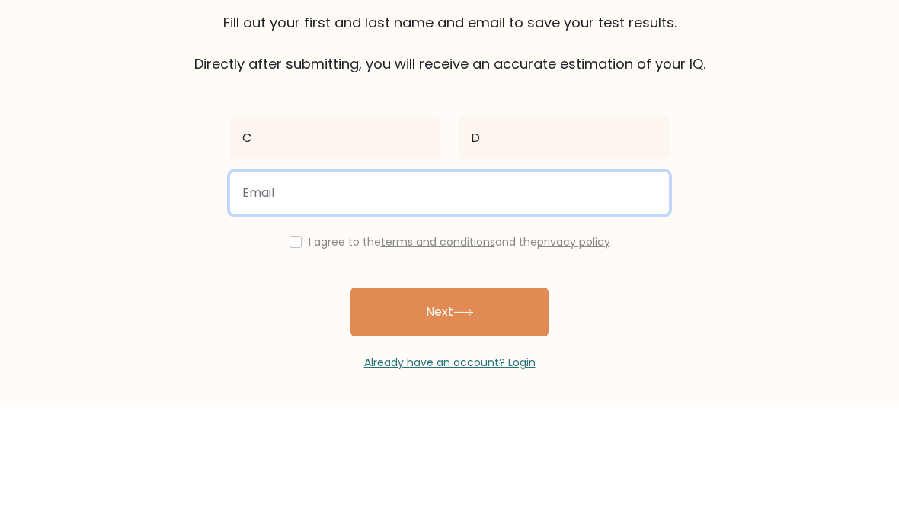
click at [441, 295] on input "email" at bounding box center [449, 316] width 439 height 43
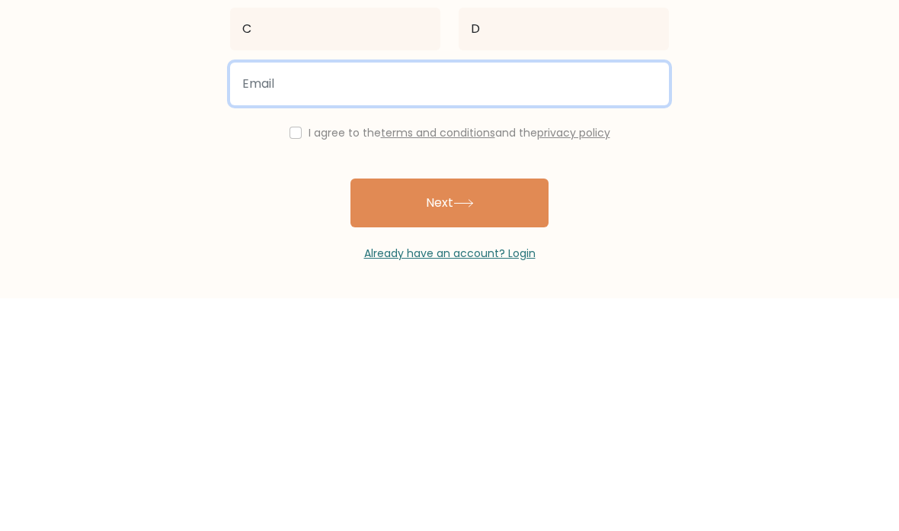
click at [281, 295] on input "email" at bounding box center [449, 316] width 439 height 43
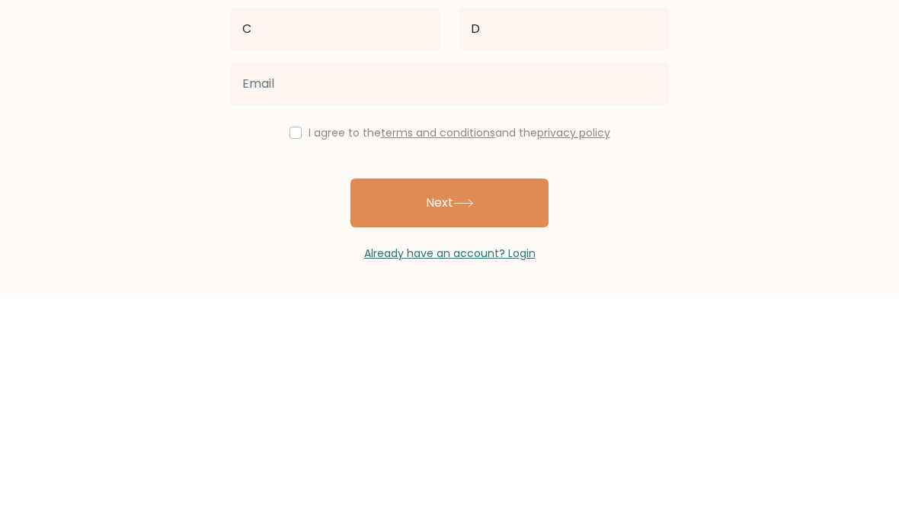
click at [297, 359] on input "checkbox" at bounding box center [296, 365] width 12 height 12
checkbox input "true"
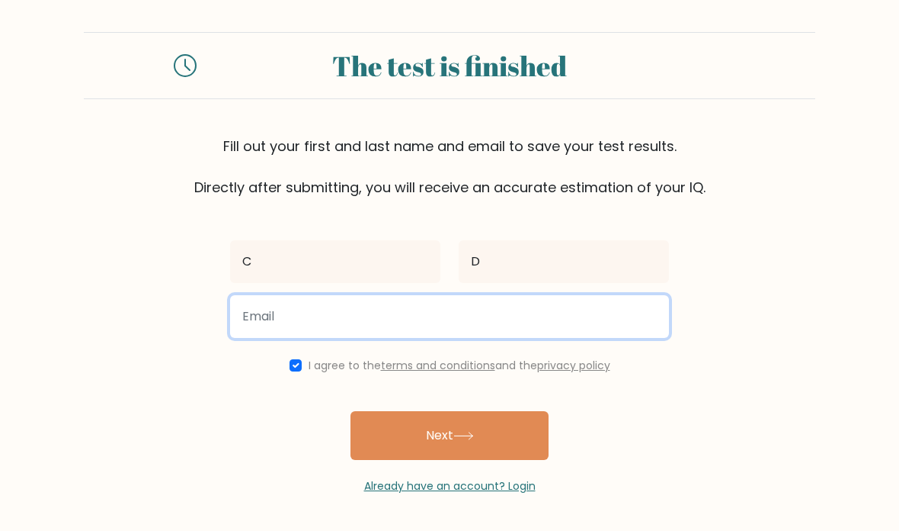
click at [272, 295] on input "email" at bounding box center [449, 316] width 439 height 43
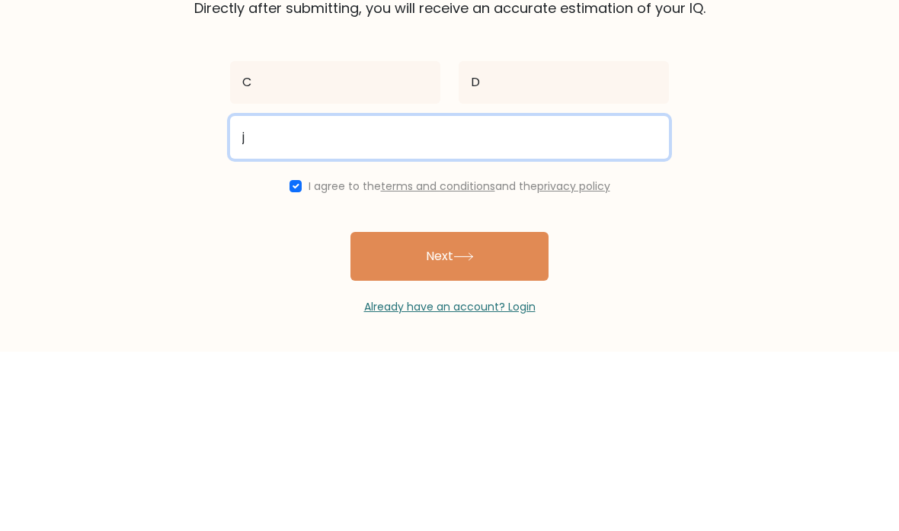
type input "joejoejoe893@gmail.com"
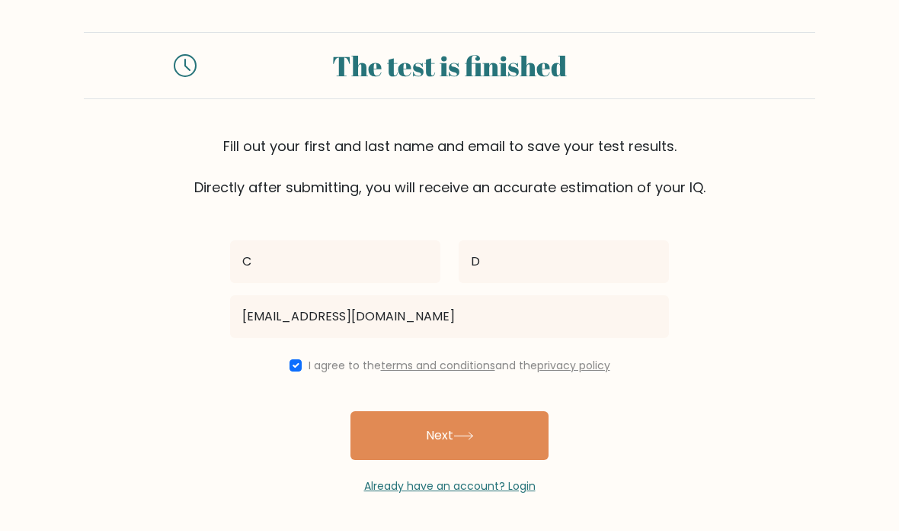
click at [408, 411] on button "Next" at bounding box center [450, 435] width 198 height 49
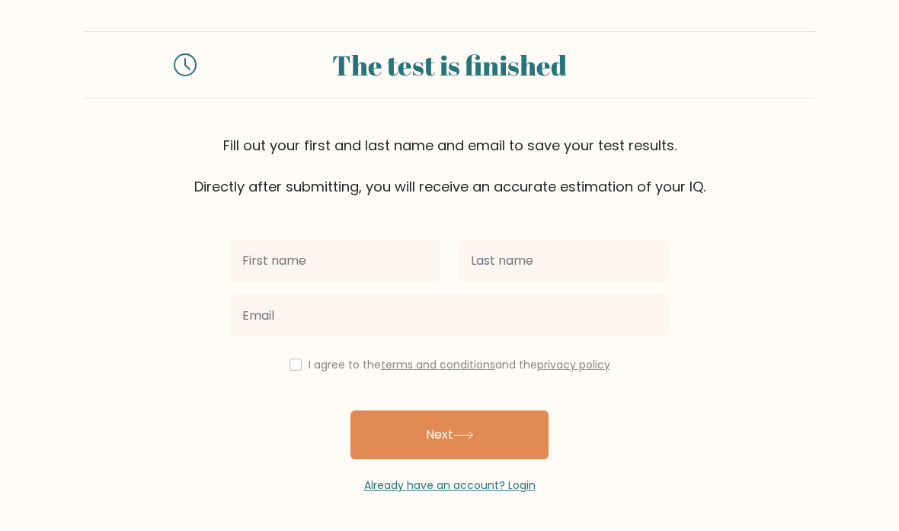
scroll to position [61, 0]
click at [377, 478] on link "Already have an account? Login" at bounding box center [450, 485] width 172 height 15
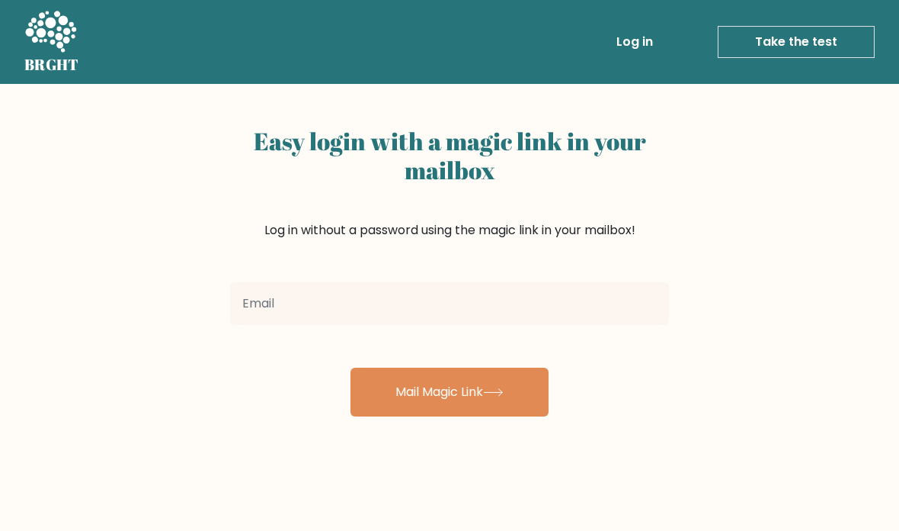
click at [376, 302] on input "email" at bounding box center [449, 303] width 439 height 43
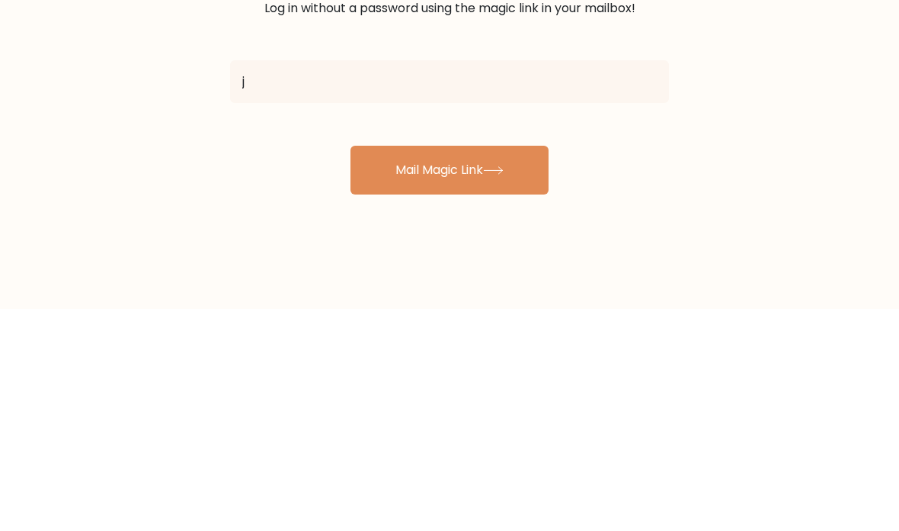
type input "[EMAIL_ADDRESS][DOMAIN_NAME]"
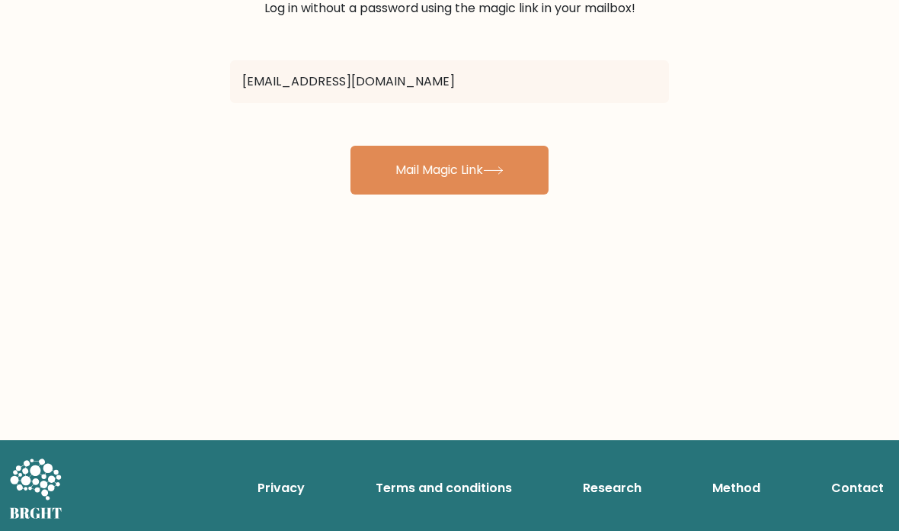
click at [502, 170] on icon at bounding box center [493, 170] width 18 height 7
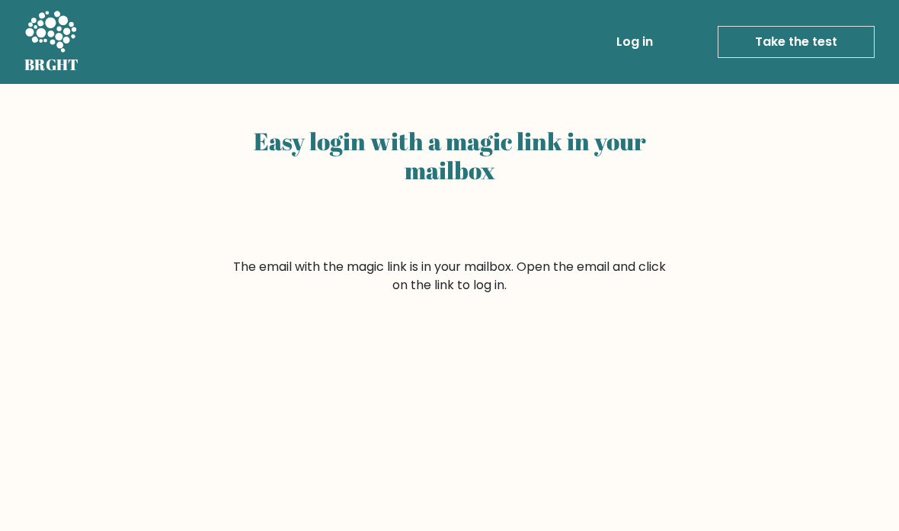
click at [790, 53] on link "Take the test" at bounding box center [796, 42] width 157 height 32
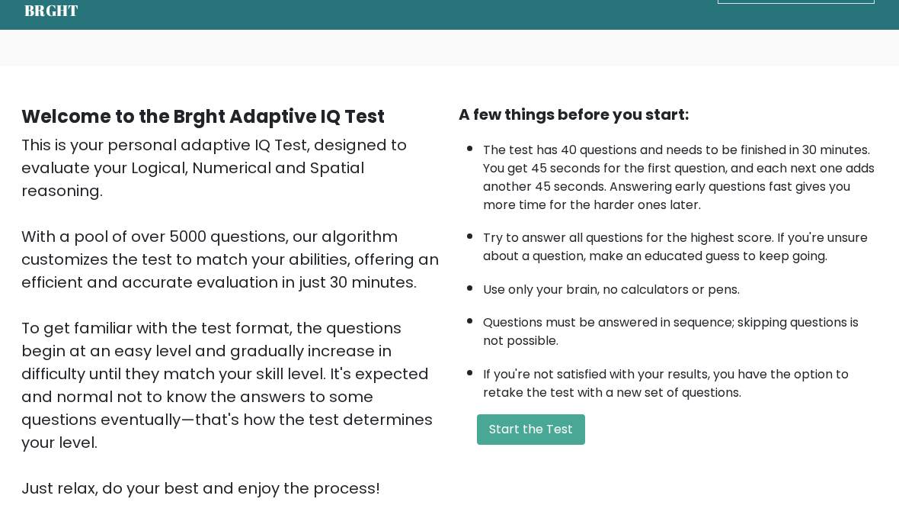
scroll to position [54, 0]
click at [528, 444] on button "Start the Test" at bounding box center [531, 429] width 108 height 30
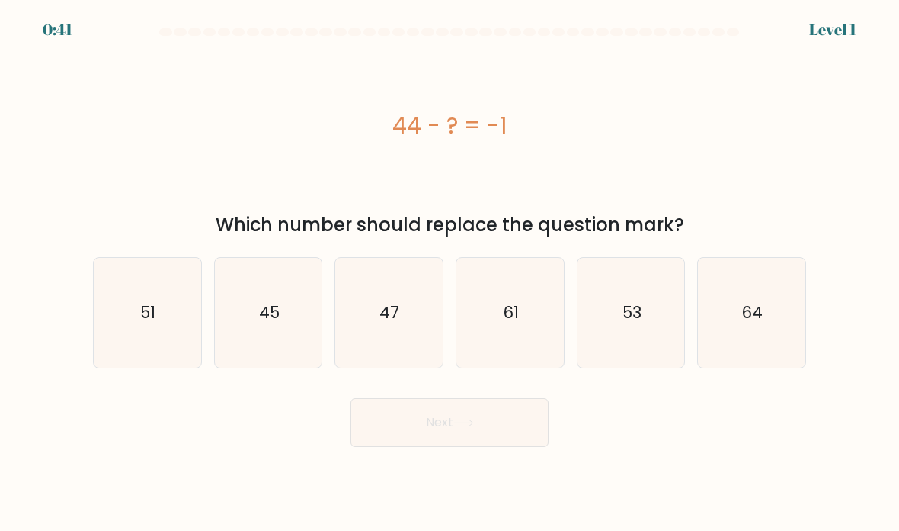
click at [280, 337] on icon "45" at bounding box center [268, 312] width 107 height 107
click at [450, 273] on input "b. 45" at bounding box center [450, 269] width 1 height 8
radio input "true"
click at [374, 418] on button "Next" at bounding box center [450, 422] width 198 height 49
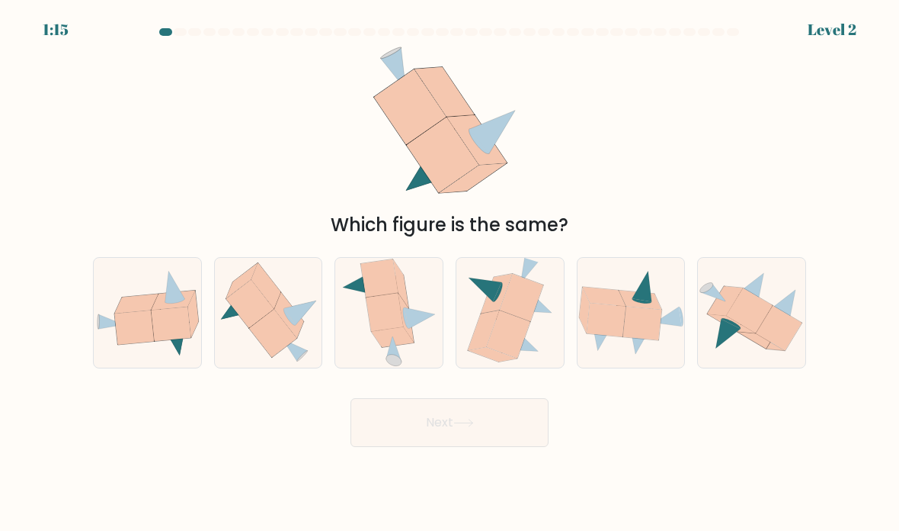
click at [165, 341] on icon at bounding box center [172, 323] width 40 height 34
click at [450, 273] on input "a." at bounding box center [450, 269] width 1 height 8
radio input "true"
click at [380, 446] on button "Next" at bounding box center [450, 422] width 198 height 49
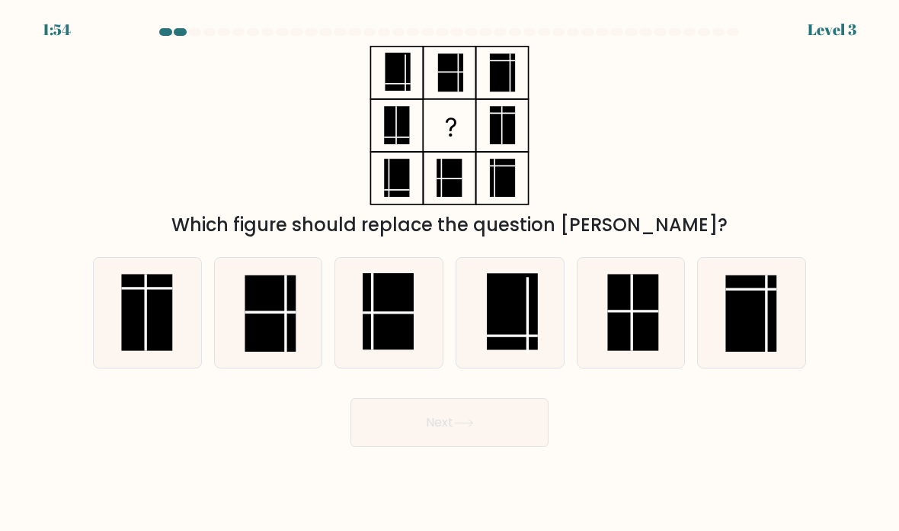
click at [643, 342] on rect at bounding box center [633, 312] width 51 height 77
click at [451, 273] on input "e." at bounding box center [450, 269] width 1 height 8
radio input "true"
click at [518, 447] on button "Next" at bounding box center [450, 422] width 198 height 49
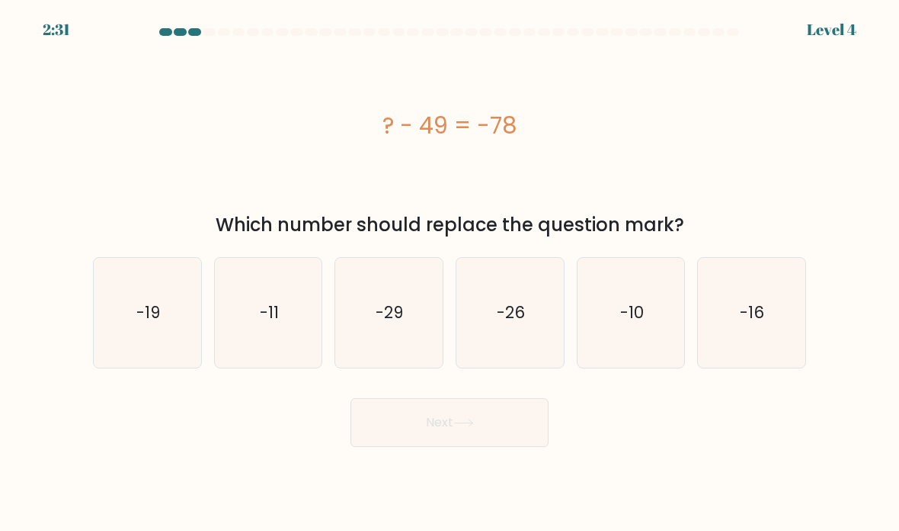
click at [372, 357] on icon "-29" at bounding box center [388, 312] width 107 height 107
click at [450, 273] on input "c. -29" at bounding box center [450, 269] width 1 height 8
radio input "true"
click at [533, 437] on button "Next" at bounding box center [450, 422] width 198 height 49
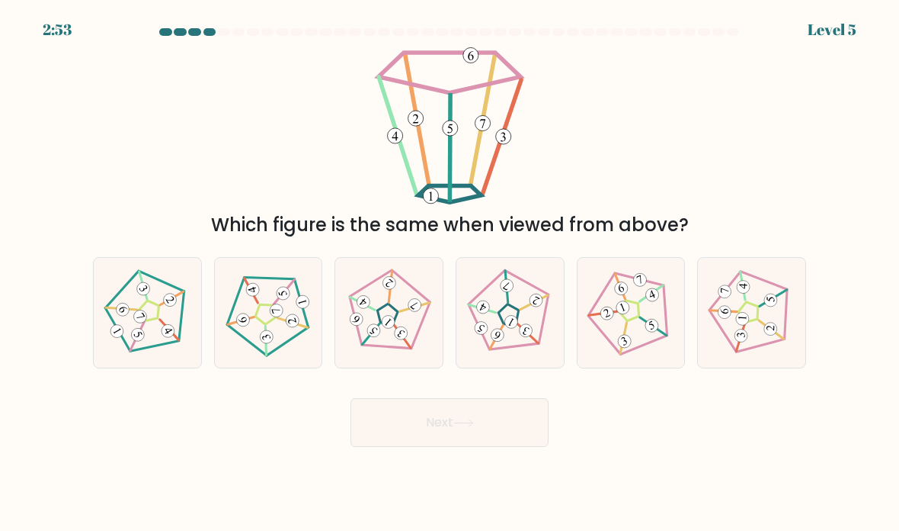
click at [396, 342] on 793 at bounding box center [401, 333] width 18 height 18
click at [450, 273] on input "c." at bounding box center [450, 269] width 1 height 8
radio input "true"
click at [532, 443] on button "Next" at bounding box center [450, 422] width 198 height 49
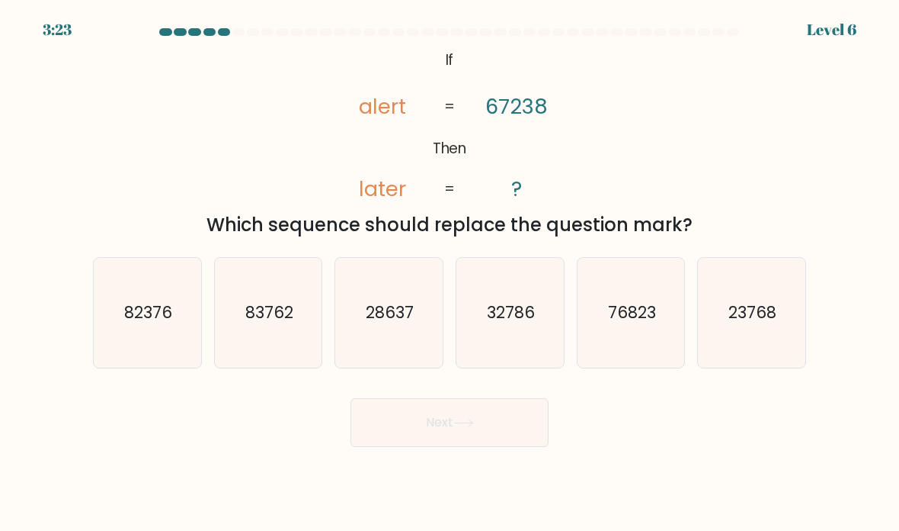
click at [626, 367] on icon "76823" at bounding box center [631, 312] width 107 height 107
click at [451, 273] on input "e. 76823" at bounding box center [450, 269] width 1 height 8
radio input "true"
click at [505, 447] on button "Next" at bounding box center [450, 422] width 198 height 49
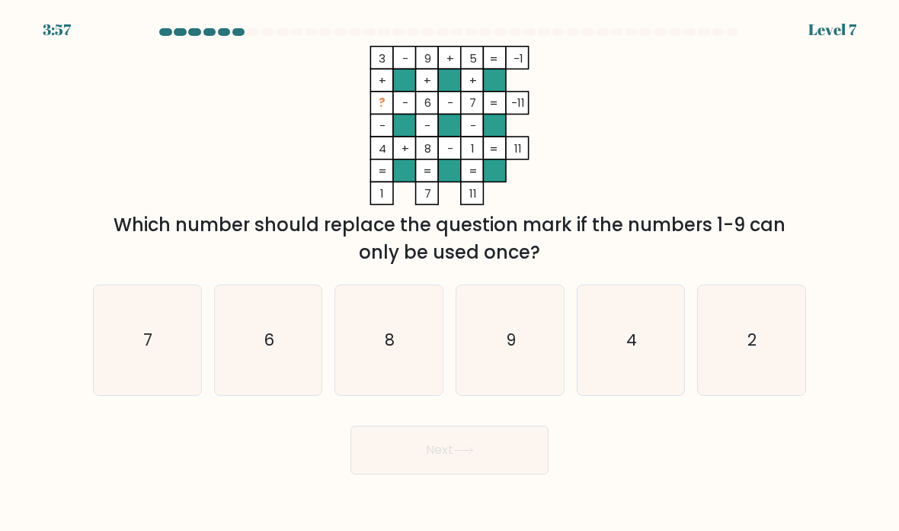
click at [746, 375] on icon "2" at bounding box center [751, 340] width 107 height 107
click at [451, 273] on input "f. 2" at bounding box center [450, 269] width 1 height 8
radio input "true"
click at [531, 474] on button "Next" at bounding box center [450, 449] width 198 height 49
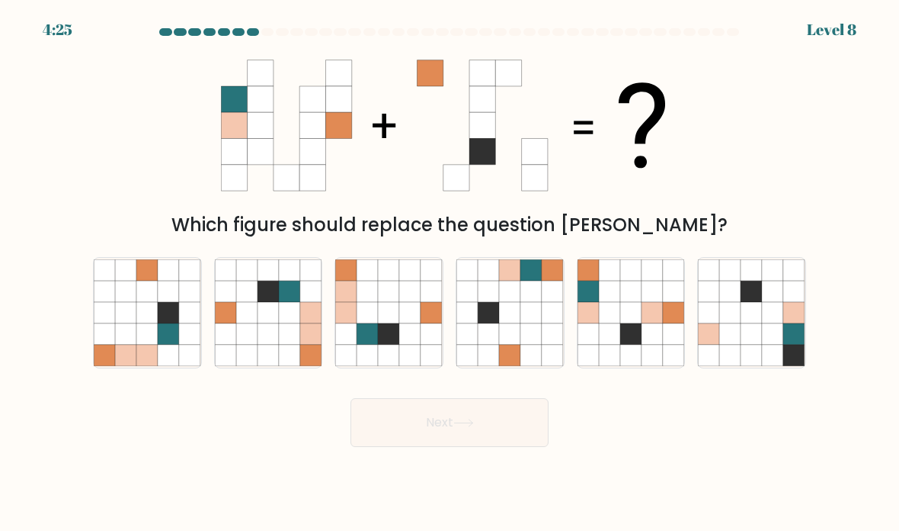
click at [564, 366] on div at bounding box center [510, 312] width 109 height 111
click at [451, 273] on input "d." at bounding box center [450, 269] width 1 height 8
radio input "true"
click at [502, 447] on button "Next" at bounding box center [450, 422] width 198 height 49
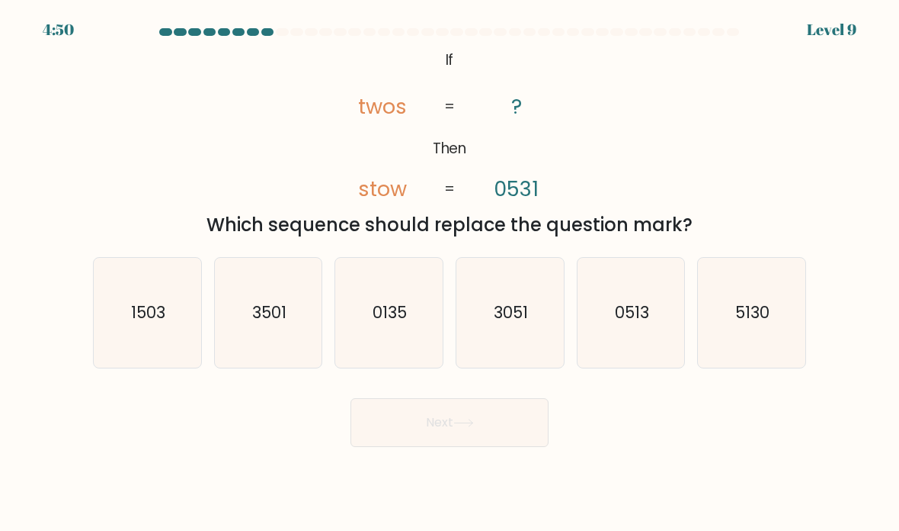
click at [765, 323] on text "5130" at bounding box center [753, 312] width 34 height 22
click at [451, 273] on input "f. 5130" at bounding box center [450, 269] width 1 height 8
radio input "true"
click at [545, 444] on button "Next" at bounding box center [450, 422] width 198 height 49
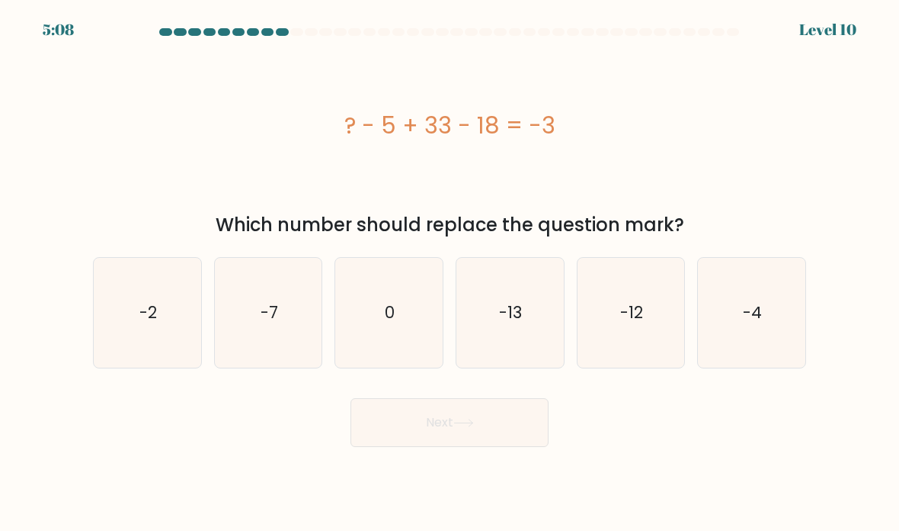
click at [544, 348] on icon "-13" at bounding box center [510, 312] width 107 height 107
click at [451, 273] on input "d. -13" at bounding box center [450, 269] width 1 height 8
radio input "true"
click at [508, 438] on button "Next" at bounding box center [450, 422] width 198 height 49
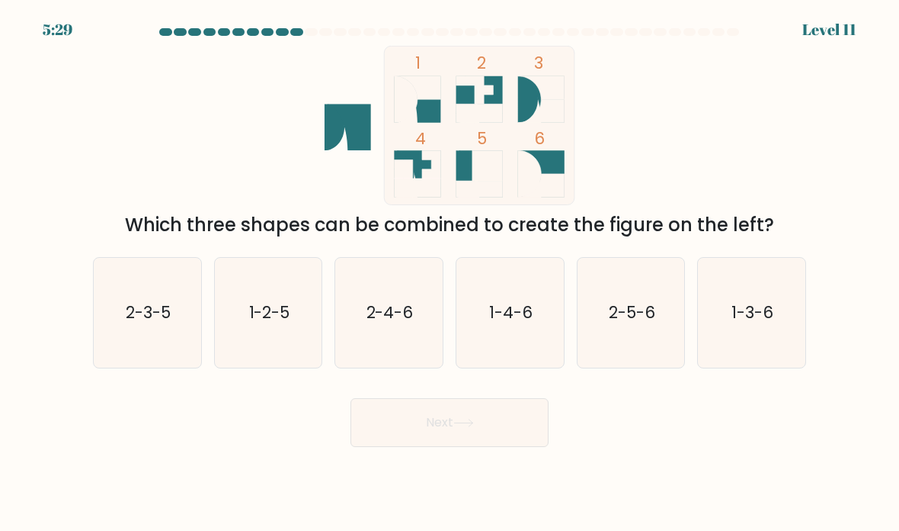
click at [765, 323] on text "1-3-6" at bounding box center [754, 312] width 42 height 22
click at [451, 273] on input "f. 1-3-6" at bounding box center [450, 269] width 1 height 8
radio input "true"
click at [515, 447] on button "Next" at bounding box center [450, 422] width 198 height 49
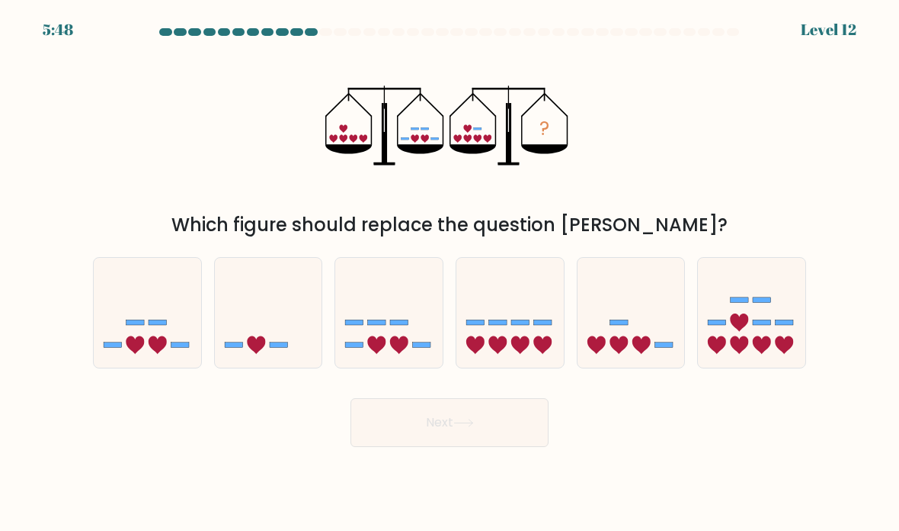
click at [422, 348] on rect at bounding box center [422, 344] width 18 height 5
click at [450, 273] on input "c." at bounding box center [450, 269] width 1 height 8
radio input "true"
click at [529, 441] on button "Next" at bounding box center [450, 422] width 198 height 49
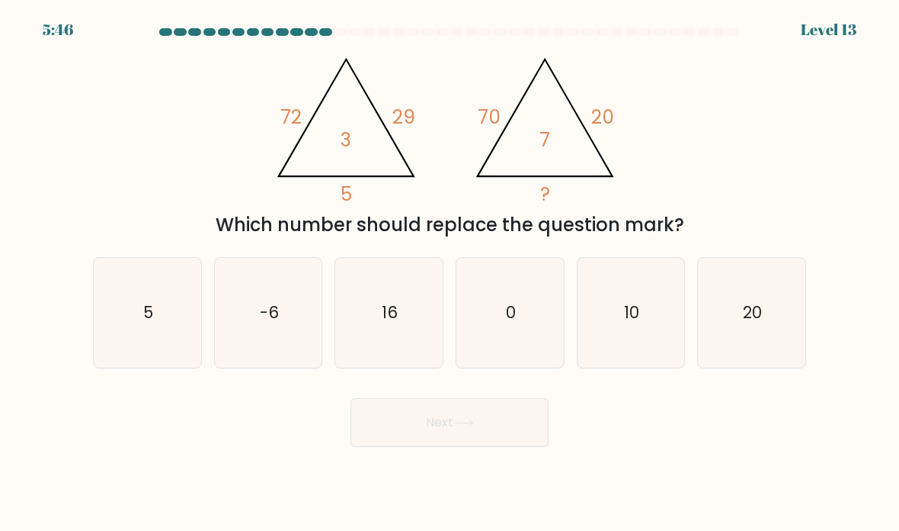
click at [659, 342] on icon "10" at bounding box center [631, 312] width 107 height 107
click at [451, 273] on input "e. 10" at bounding box center [450, 269] width 1 height 8
radio input "true"
click at [515, 447] on button "Next" at bounding box center [450, 422] width 198 height 49
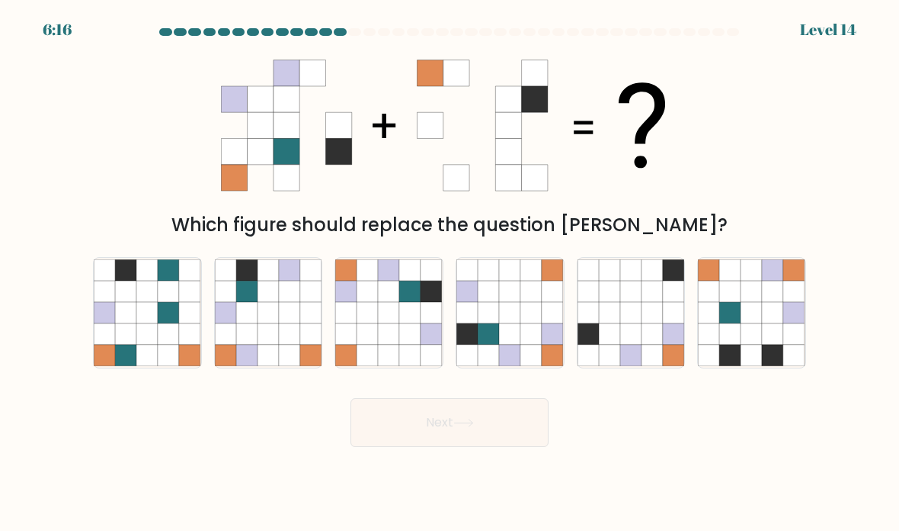
click at [742, 345] on icon at bounding box center [752, 333] width 21 height 21
click at [451, 273] on input "f." at bounding box center [450, 269] width 1 height 8
radio input "true"
click at [526, 447] on button "Next" at bounding box center [450, 422] width 198 height 49
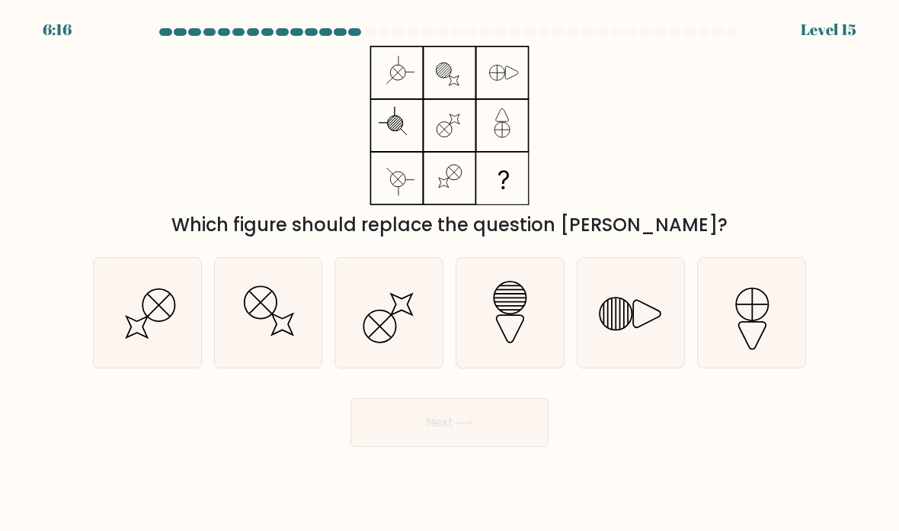
click at [520, 367] on icon at bounding box center [510, 312] width 107 height 107
click at [451, 273] on input "d." at bounding box center [450, 269] width 1 height 8
radio input "true"
click at [514, 447] on button "Next" at bounding box center [450, 422] width 198 height 49
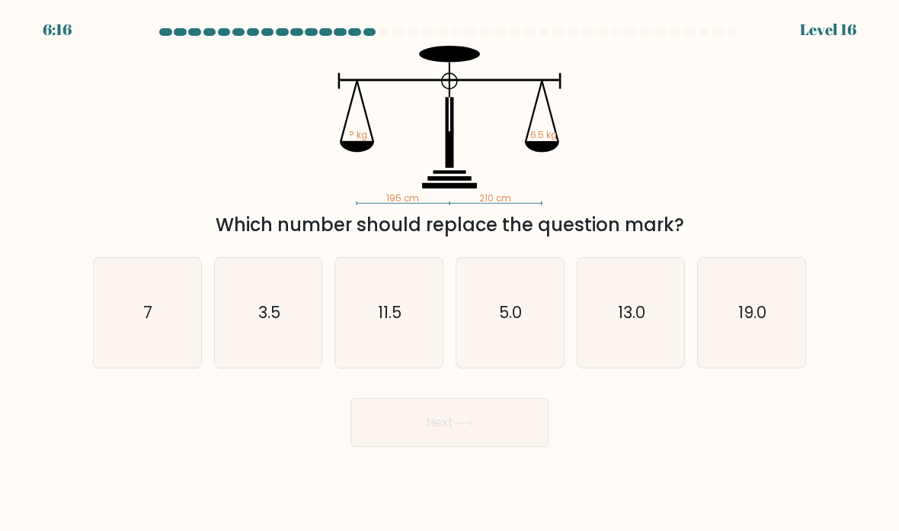
click at [175, 313] on icon "7" at bounding box center [147, 312] width 107 height 107
click at [450, 273] on input "a. 7" at bounding box center [450, 269] width 1 height 8
radio input "true"
click at [402, 475] on body "6:15 Level 16" at bounding box center [449, 265] width 899 height 531
click at [409, 447] on button "Next" at bounding box center [450, 422] width 198 height 49
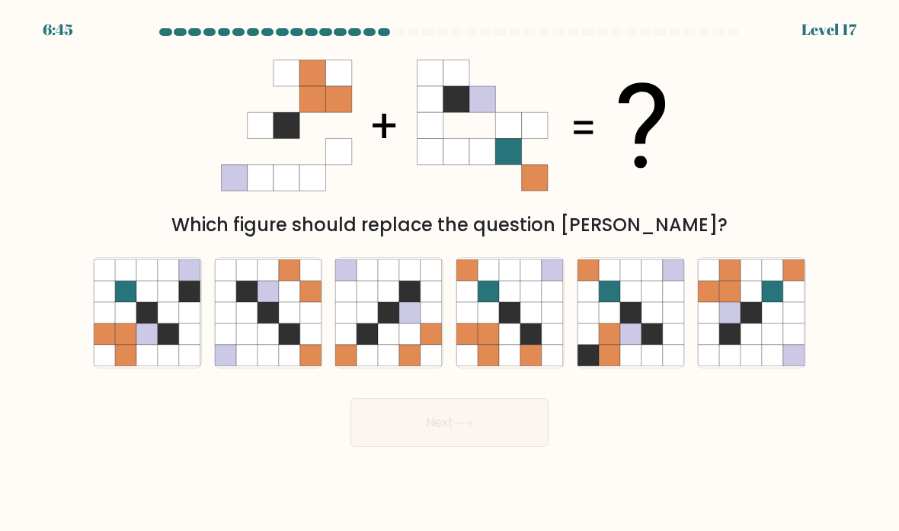
click at [742, 345] on icon at bounding box center [752, 333] width 21 height 21
click at [451, 273] on input "f." at bounding box center [450, 269] width 1 height 8
radio input "true"
click at [442, 447] on button "Next" at bounding box center [450, 422] width 198 height 49
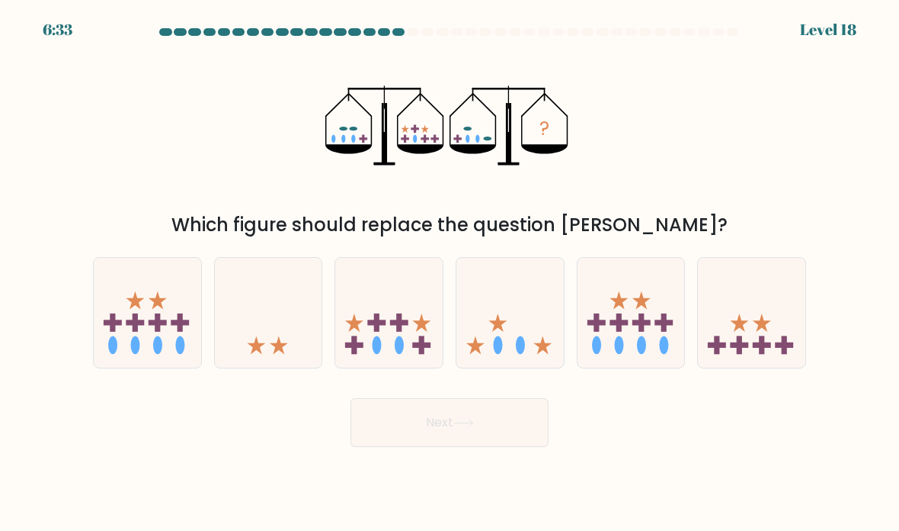
click at [755, 335] on icon at bounding box center [751, 312] width 107 height 89
click at [451, 273] on input "f." at bounding box center [450, 269] width 1 height 8
radio input "true"
click at [470, 447] on button "Next" at bounding box center [450, 422] width 198 height 49
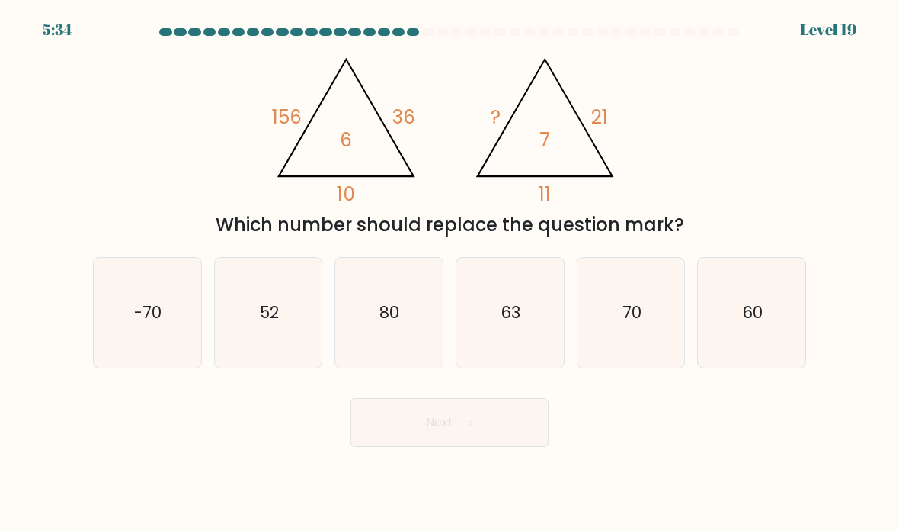
click at [612, 346] on icon "70" at bounding box center [631, 312] width 107 height 107
click at [451, 273] on input "e. 70" at bounding box center [450, 269] width 1 height 8
radio input "true"
click at [470, 447] on button "Next" at bounding box center [450, 422] width 198 height 49
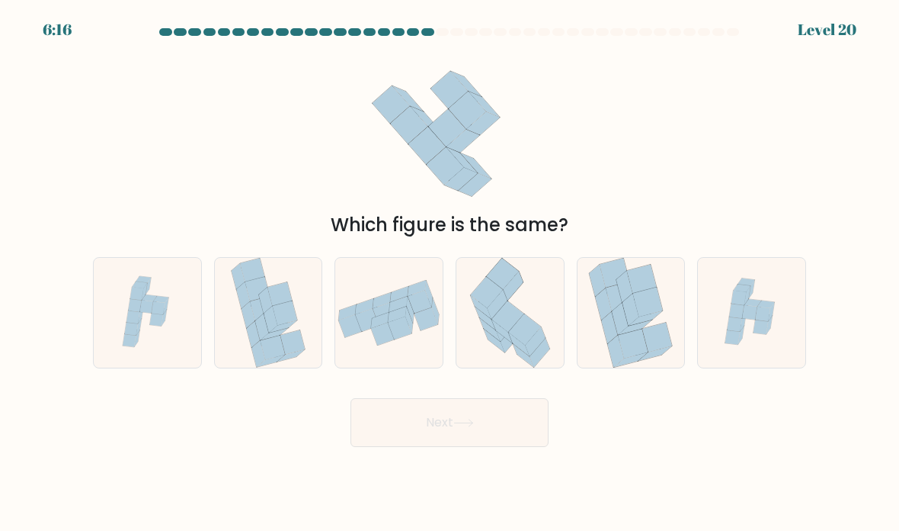
click at [604, 210] on div "Which figure is the same?" at bounding box center [450, 142] width 732 height 193
click at [291, 367] on icon at bounding box center [268, 313] width 77 height 110
click at [450, 273] on input "b." at bounding box center [450, 269] width 1 height 8
radio input "true"
click at [407, 447] on button "Next" at bounding box center [450, 422] width 198 height 49
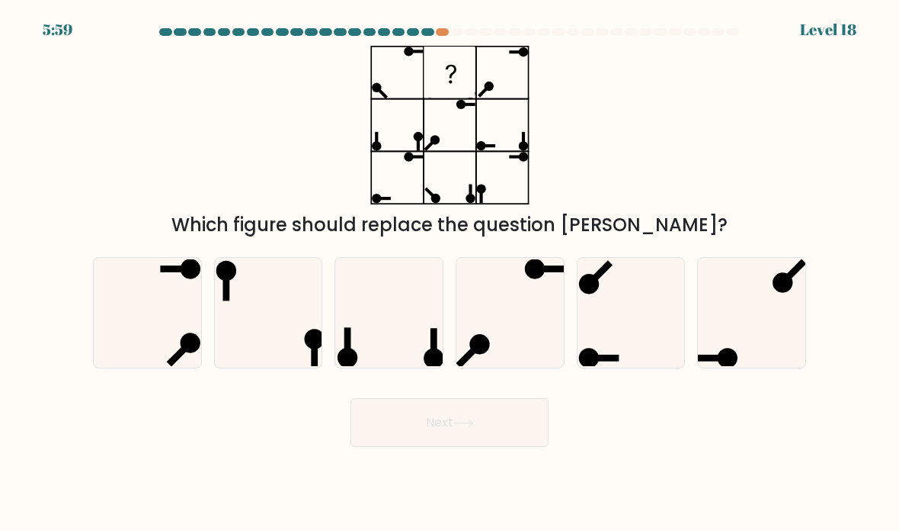
click at [442, 354] on icon at bounding box center [388, 312] width 107 height 107
click at [450, 273] on input "c." at bounding box center [450, 269] width 1 height 8
radio input "true"
click at [535, 445] on button "Next" at bounding box center [450, 422] width 198 height 49
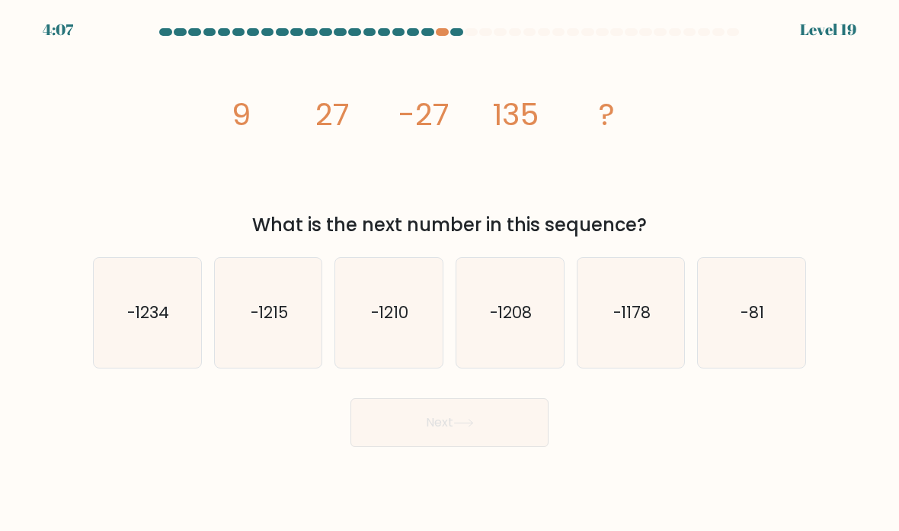
click at [276, 322] on text "-1215" at bounding box center [269, 312] width 38 height 22
click at [450, 273] on input "b. -1215" at bounding box center [450, 269] width 1 height 8
radio input "true"
click at [283, 323] on text "-1215" at bounding box center [269, 312] width 38 height 22
click at [450, 273] on input "b. -1215" at bounding box center [450, 269] width 1 height 8
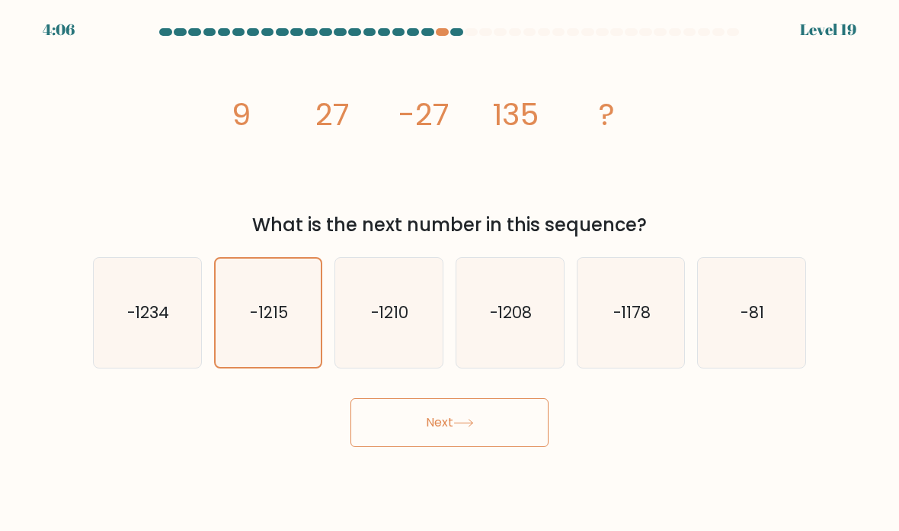
click at [392, 444] on button "Next" at bounding box center [450, 422] width 198 height 49
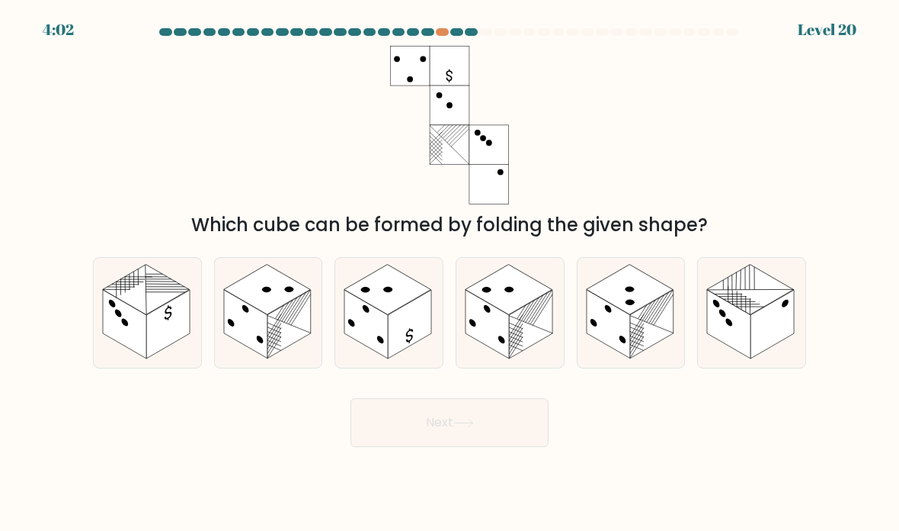
click at [540, 359] on icon at bounding box center [510, 313] width 107 height 110
click at [451, 273] on input "d." at bounding box center [450, 269] width 1 height 8
radio input "true"
click at [514, 436] on button "Next" at bounding box center [450, 422] width 198 height 49
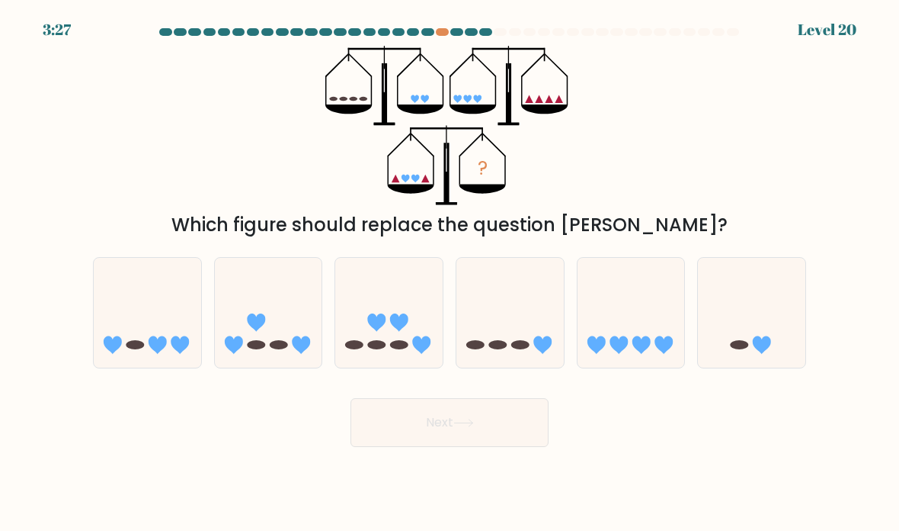
click at [146, 332] on icon at bounding box center [147, 312] width 107 height 89
click at [450, 273] on input "a." at bounding box center [450, 269] width 1 height 8
radio input "true"
click at [416, 447] on button "Next" at bounding box center [450, 422] width 198 height 49
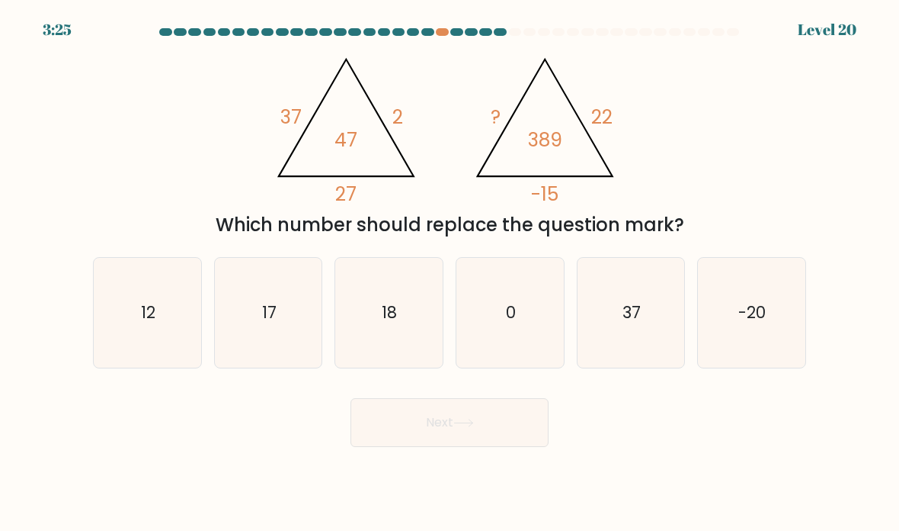
click at [269, 323] on text "17" at bounding box center [269, 312] width 14 height 22
click at [450, 273] on input "b. 17" at bounding box center [450, 269] width 1 height 8
radio input "true"
click at [396, 447] on button "Next" at bounding box center [450, 422] width 198 height 49
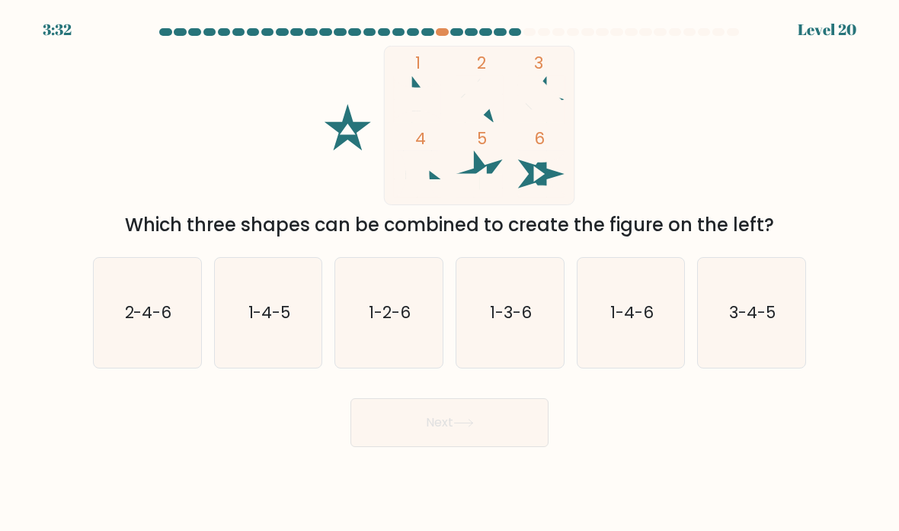
click at [665, 323] on icon "1-4-6" at bounding box center [631, 312] width 107 height 107
click at [451, 273] on input "e. 1-4-6" at bounding box center [450, 269] width 1 height 8
radio input "true"
click at [459, 447] on button "Next" at bounding box center [450, 422] width 198 height 49
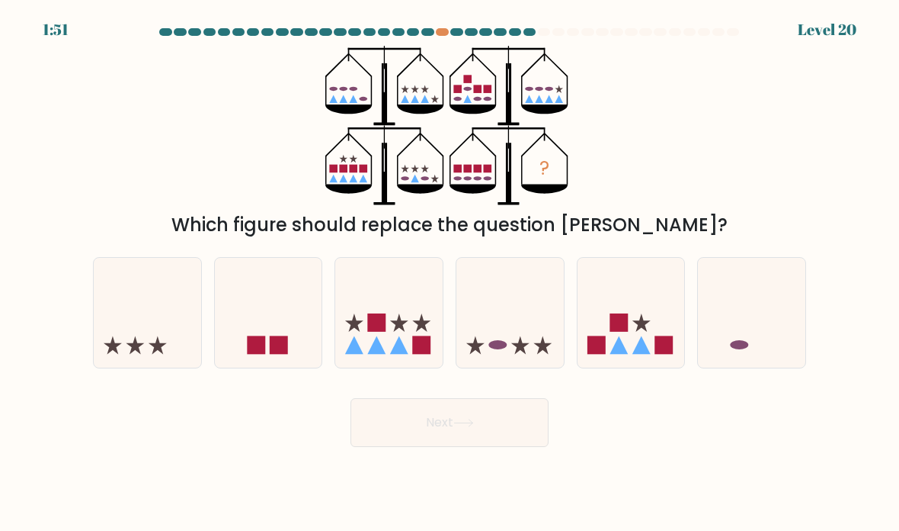
click at [518, 331] on icon at bounding box center [510, 312] width 107 height 89
click at [451, 273] on input "d." at bounding box center [450, 269] width 1 height 8
radio input "true"
click at [481, 441] on button "Next" at bounding box center [450, 422] width 198 height 49
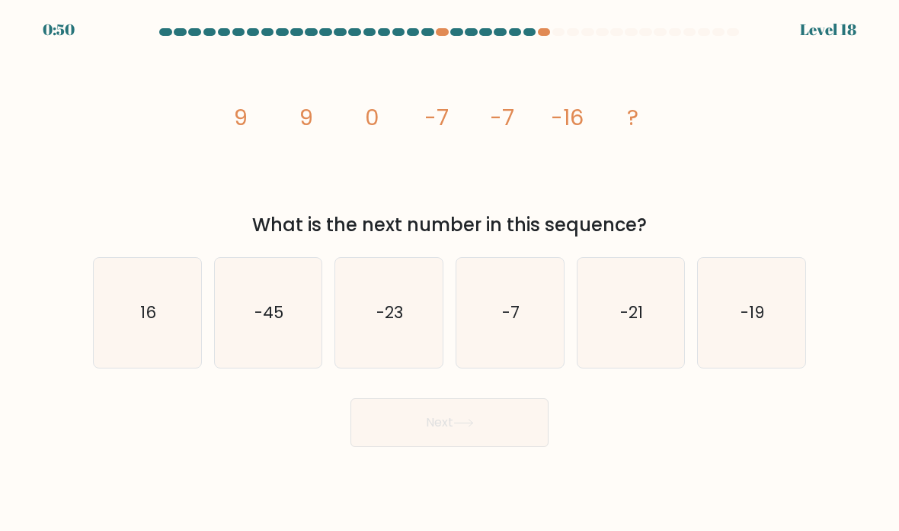
click at [428, 325] on icon "-23" at bounding box center [388, 312] width 107 height 107
click at [450, 273] on input "c. -23" at bounding box center [450, 269] width 1 height 8
radio input "true"
click at [463, 427] on icon at bounding box center [464, 422] width 21 height 8
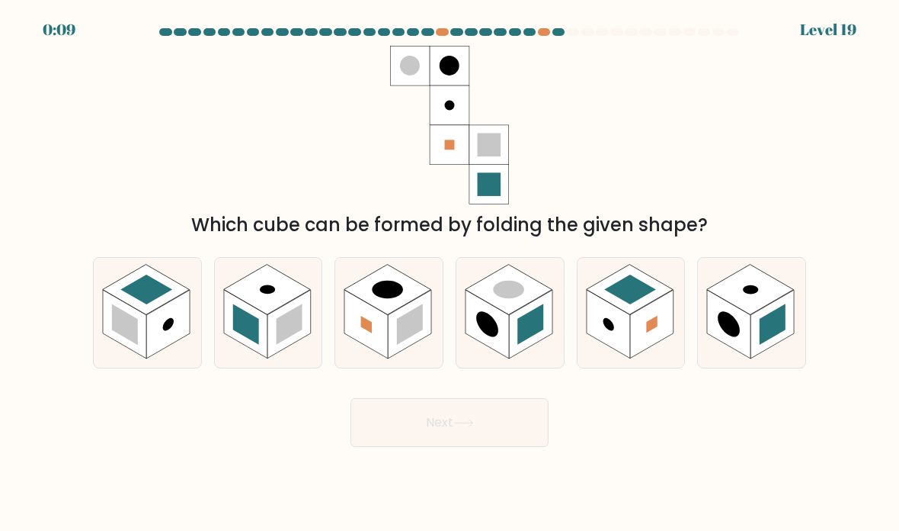
click at [288, 345] on rect at bounding box center [290, 323] width 26 height 41
click at [450, 273] on input "b." at bounding box center [450, 269] width 1 height 8
radio input "true"
click at [434, 439] on button "Next" at bounding box center [450, 422] width 198 height 49
click at [420, 447] on button "Next" at bounding box center [450, 422] width 198 height 49
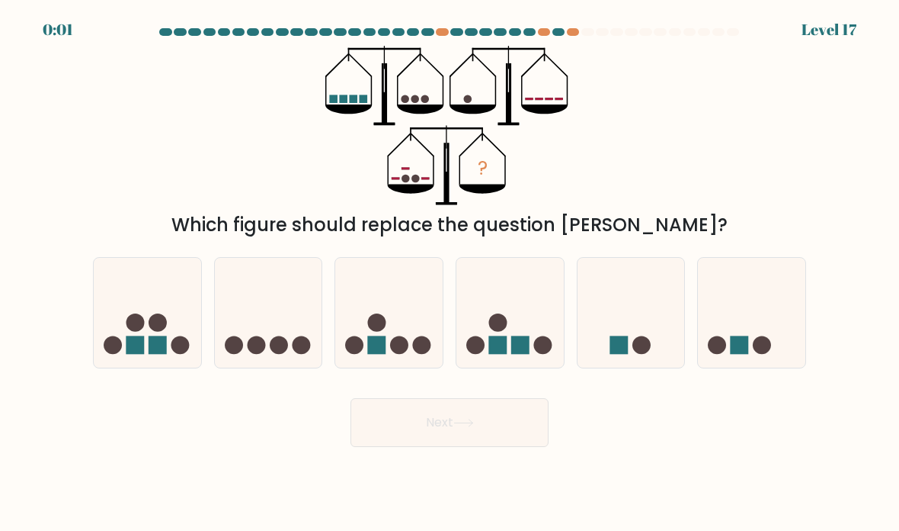
click at [291, 337] on icon at bounding box center [268, 312] width 107 height 89
click at [450, 273] on input "b." at bounding box center [450, 269] width 1 height 8
radio input "true"
click at [391, 355] on icon at bounding box center [388, 312] width 107 height 89
click at [450, 273] on input "c." at bounding box center [450, 269] width 1 height 8
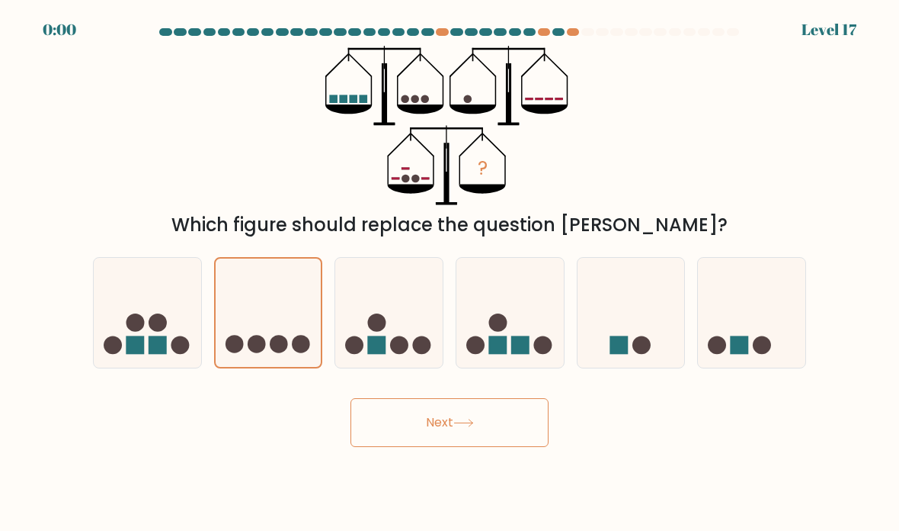
radio input "true"
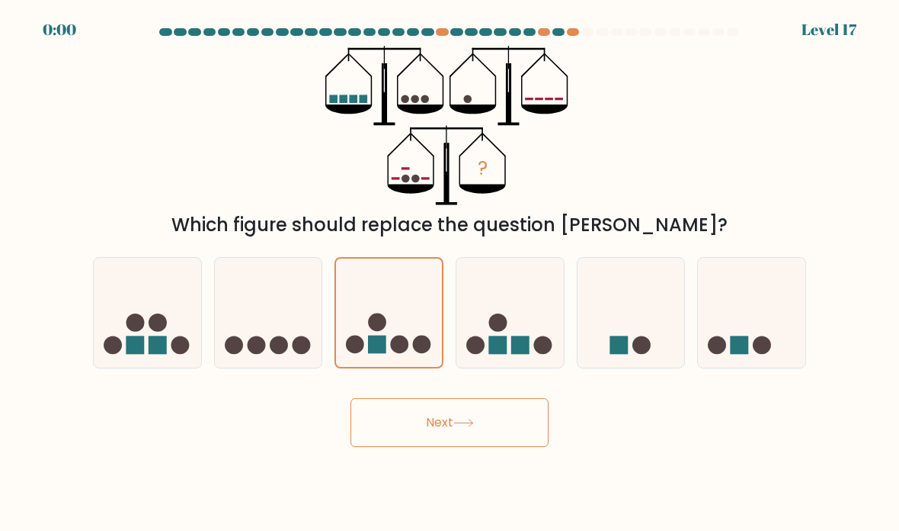
click at [401, 426] on button "Next" at bounding box center [450, 422] width 198 height 49
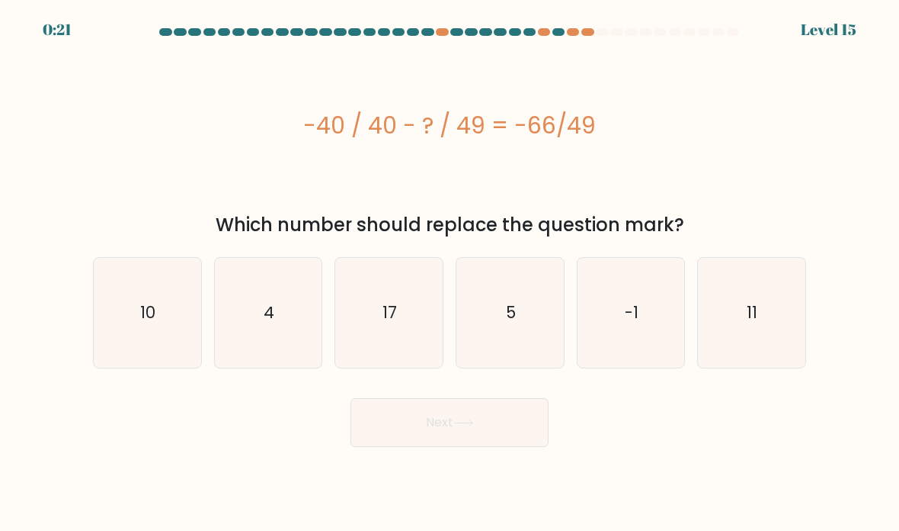
click at [408, 322] on icon "17" at bounding box center [388, 312] width 107 height 107
click at [450, 273] on input "c. 17" at bounding box center [450, 269] width 1 height 8
radio input "true"
click at [515, 438] on button "Next" at bounding box center [450, 422] width 198 height 49
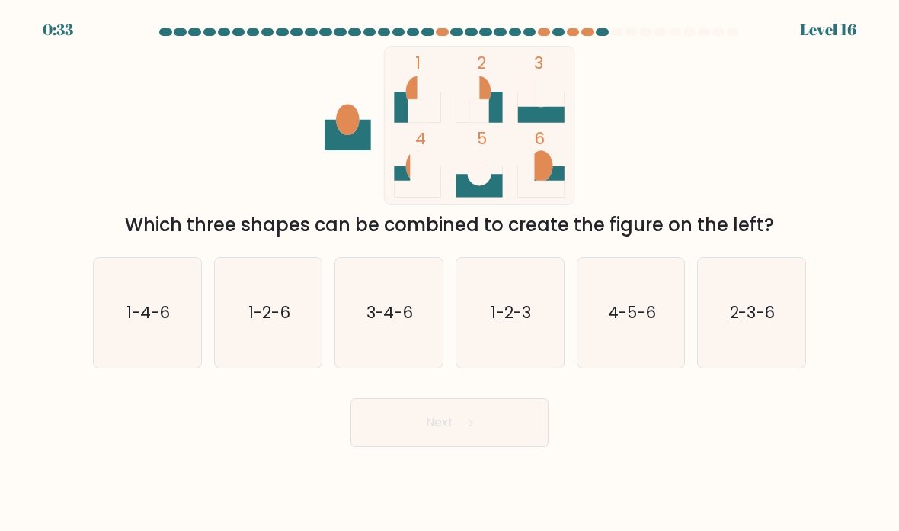
click at [268, 367] on icon "1-2-6" at bounding box center [268, 312] width 107 height 107
click at [450, 273] on input "b. 1-2-6" at bounding box center [450, 269] width 1 height 8
radio input "true"
click at [399, 323] on text "3-4-6" at bounding box center [390, 312] width 47 height 22
click at [450, 273] on input "c. 3-4-6" at bounding box center [450, 269] width 1 height 8
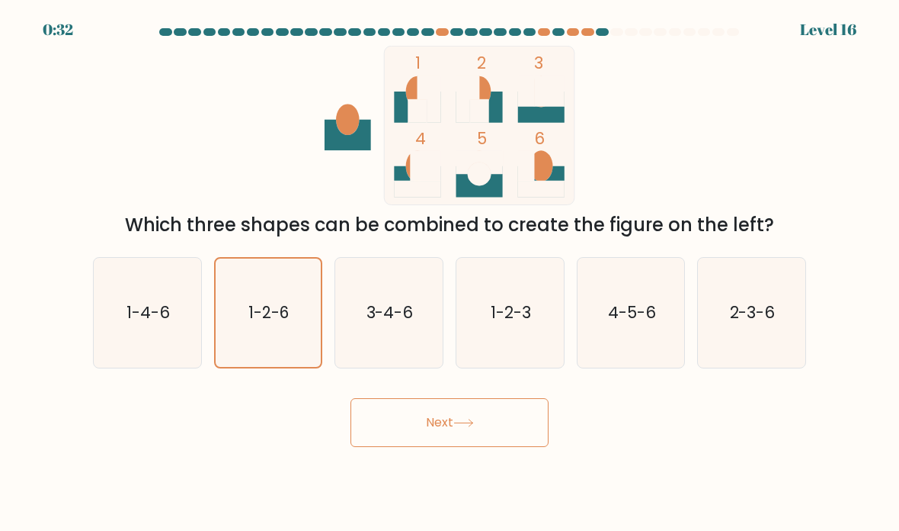
radio input "true"
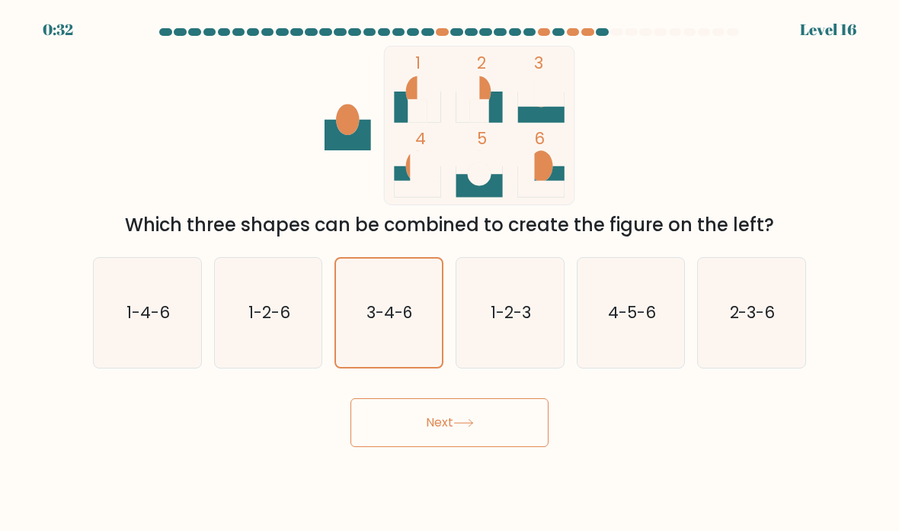
click at [483, 439] on button "Next" at bounding box center [450, 422] width 198 height 49
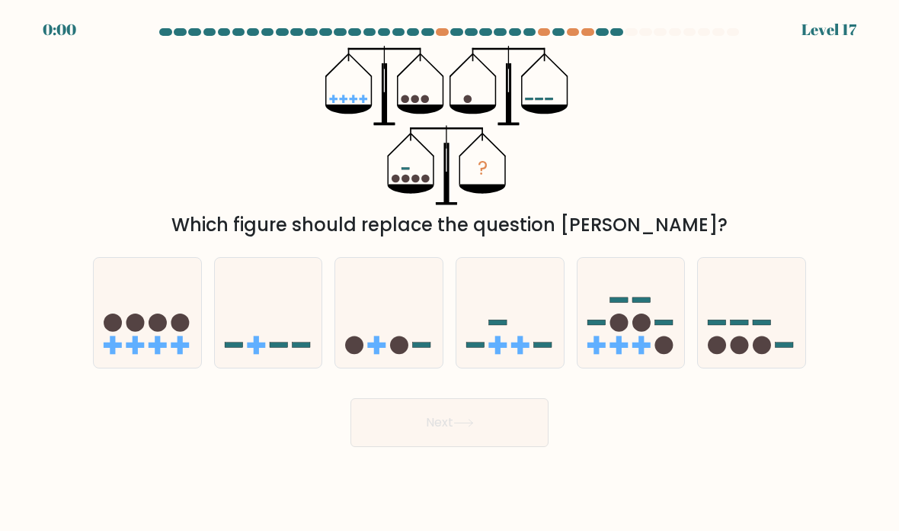
click at [742, 344] on icon at bounding box center [751, 312] width 107 height 89
click at [451, 273] on input "f." at bounding box center [450, 269] width 1 height 8
radio input "true"
click at [524, 447] on button "Next" at bounding box center [450, 422] width 198 height 49
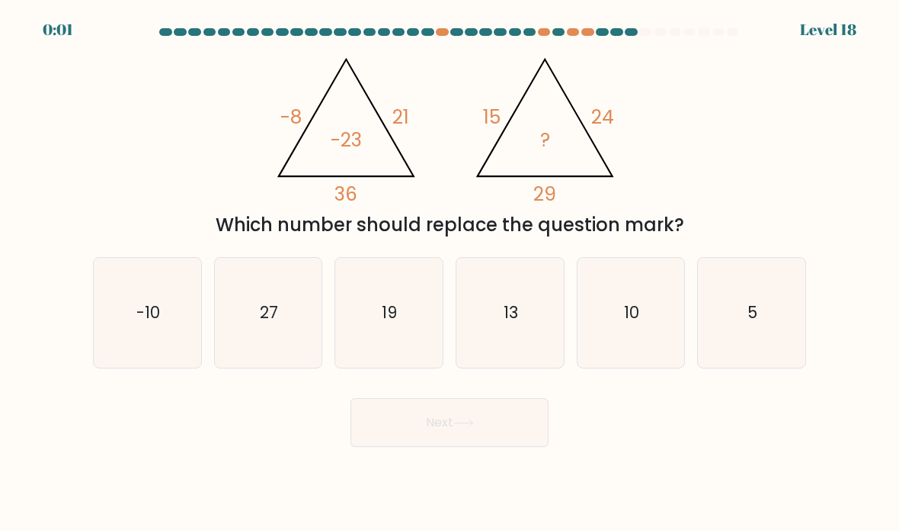
click at [638, 353] on icon "10" at bounding box center [631, 312] width 107 height 107
click at [451, 273] on input "e. 10" at bounding box center [450, 269] width 1 height 8
radio input "true"
click at [511, 447] on button "Next" at bounding box center [450, 422] width 198 height 49
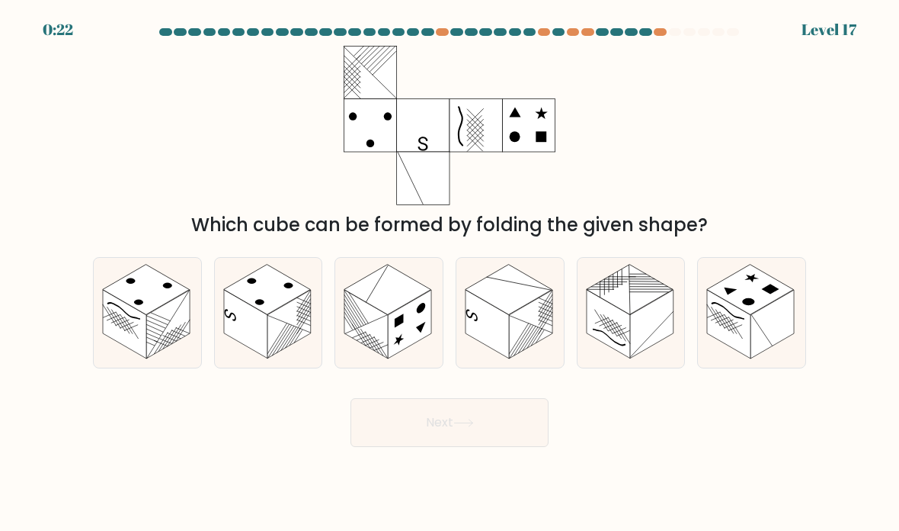
click at [281, 358] on rect at bounding box center [289, 324] width 43 height 69
click at [450, 273] on input "b." at bounding box center [450, 269] width 1 height 8
radio input "true"
click at [394, 447] on button "Next" at bounding box center [450, 422] width 198 height 49
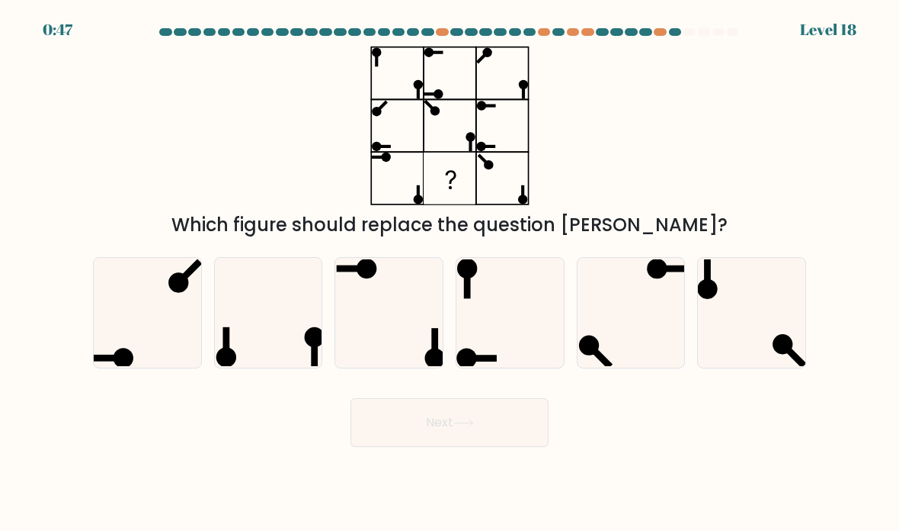
click at [505, 348] on icon at bounding box center [510, 312] width 107 height 107
click at [451, 273] on input "d." at bounding box center [450, 269] width 1 height 8
radio input "true"
click at [444, 447] on button "Next" at bounding box center [450, 422] width 198 height 49
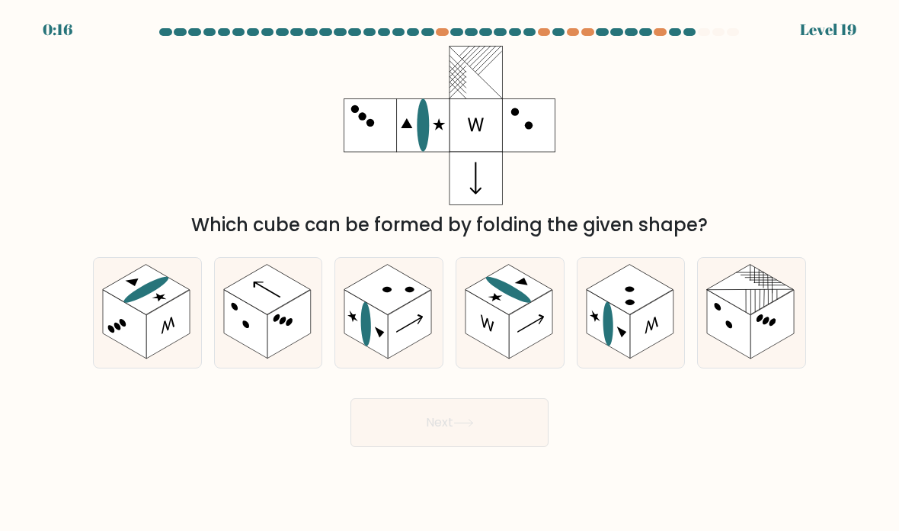
click at [760, 329] on rect at bounding box center [772, 324] width 43 height 69
click at [451, 273] on input "f." at bounding box center [450, 269] width 1 height 8
radio input "true"
click at [399, 442] on button "Next" at bounding box center [450, 422] width 198 height 49
click at [385, 447] on button "Next" at bounding box center [450, 422] width 198 height 49
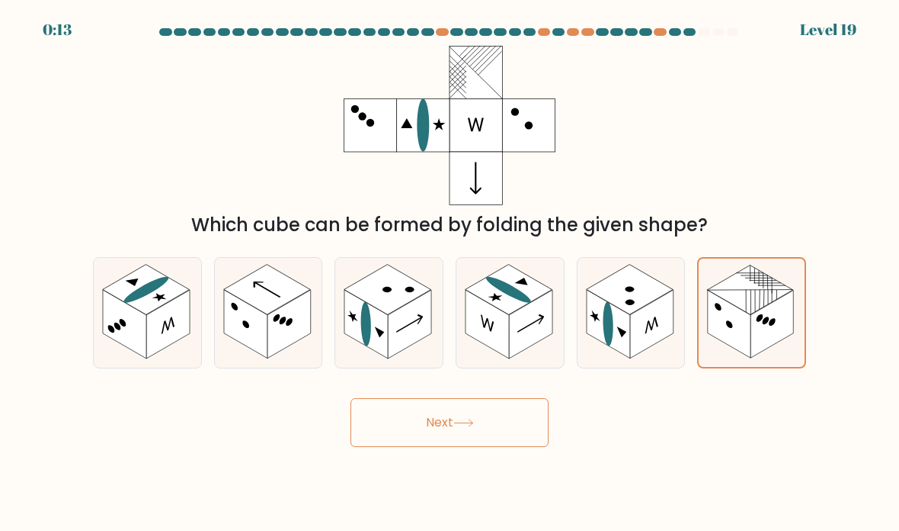
click at [398, 441] on button "Next" at bounding box center [450, 422] width 198 height 49
click at [516, 439] on button "Next" at bounding box center [450, 422] width 198 height 49
click at [520, 447] on button "Next" at bounding box center [450, 422] width 198 height 49
click at [519, 447] on button "Next" at bounding box center [450, 422] width 198 height 49
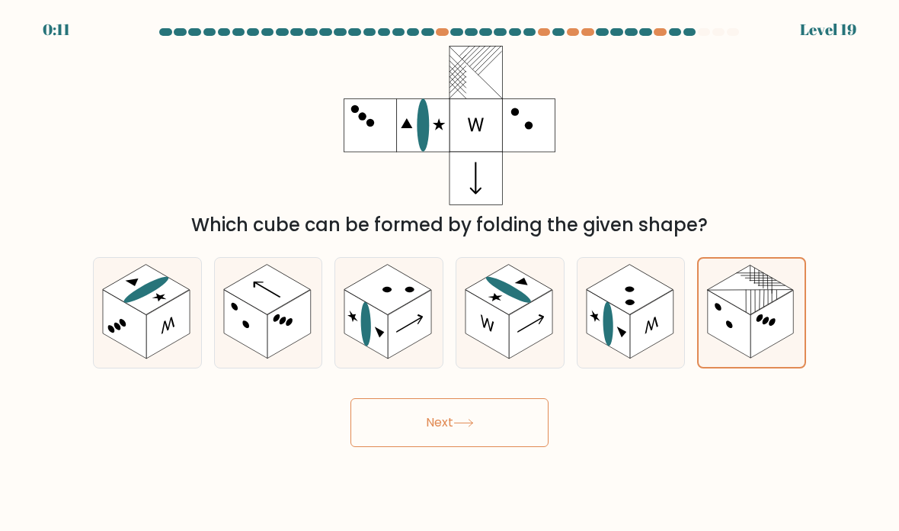
click at [767, 328] on rect at bounding box center [772, 324] width 43 height 68
click at [451, 273] on input "f." at bounding box center [450, 269] width 1 height 8
click at [766, 327] on rect at bounding box center [772, 324] width 43 height 68
click at [451, 273] on input "f." at bounding box center [450, 269] width 1 height 8
click at [758, 322] on circle at bounding box center [760, 318] width 7 height 10
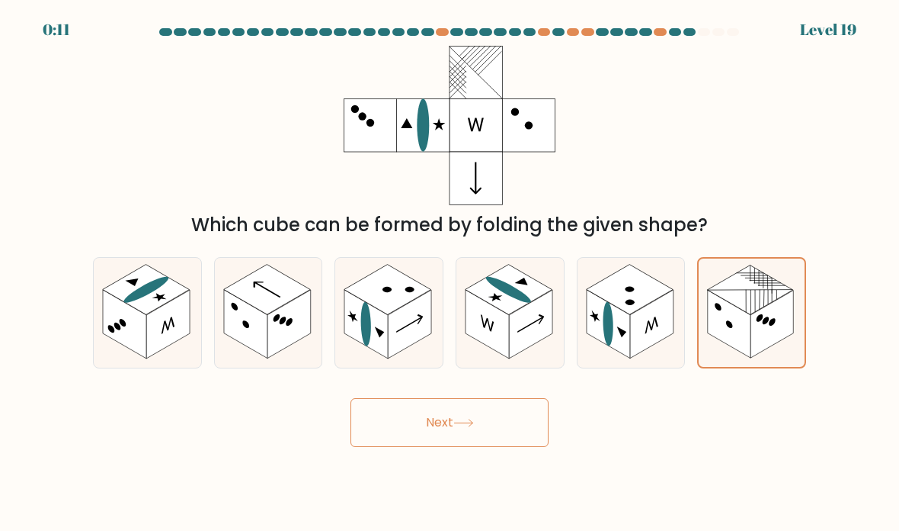
click at [451, 273] on input "f." at bounding box center [450, 269] width 1 height 8
click at [524, 447] on button "Next" at bounding box center [450, 422] width 198 height 49
click at [528, 454] on body "0:10 Level 19" at bounding box center [449, 265] width 899 height 531
click at [499, 467] on body "0:10 Level 19" at bounding box center [449, 265] width 899 height 531
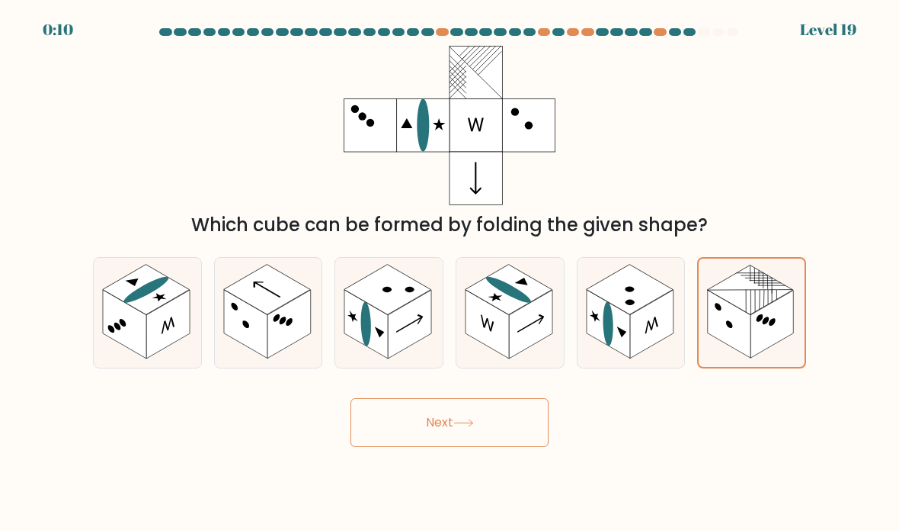
click at [503, 447] on button "Next" at bounding box center [450, 422] width 198 height 49
click at [508, 454] on body "0:10 Level 19" at bounding box center [449, 265] width 899 height 531
click at [506, 447] on button "Next" at bounding box center [450, 422] width 198 height 49
click at [508, 451] on body "0:10 Level 19" at bounding box center [449, 265] width 899 height 531
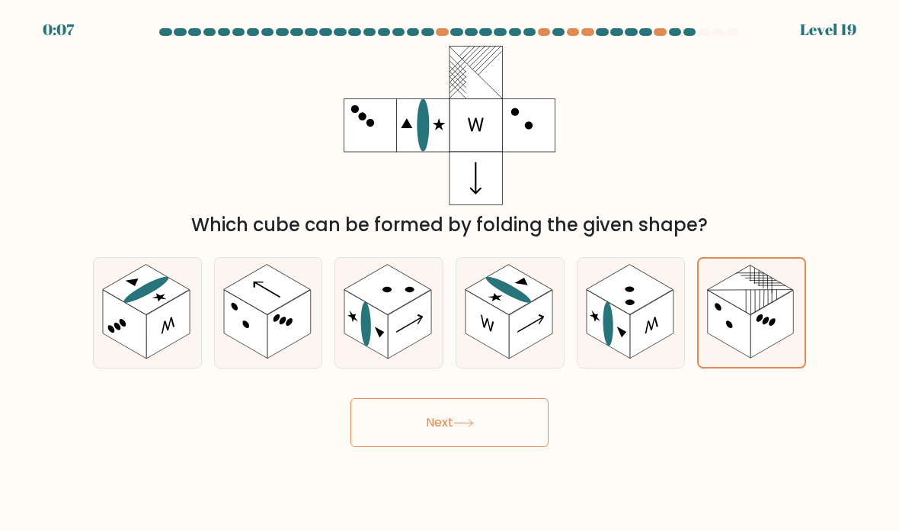
click at [515, 431] on button "Next" at bounding box center [450, 422] width 198 height 49
click at [480, 447] on button "Next" at bounding box center [450, 422] width 198 height 49
click at [473, 447] on button "Next" at bounding box center [450, 422] width 198 height 49
click at [501, 398] on button "Next" at bounding box center [450, 422] width 198 height 49
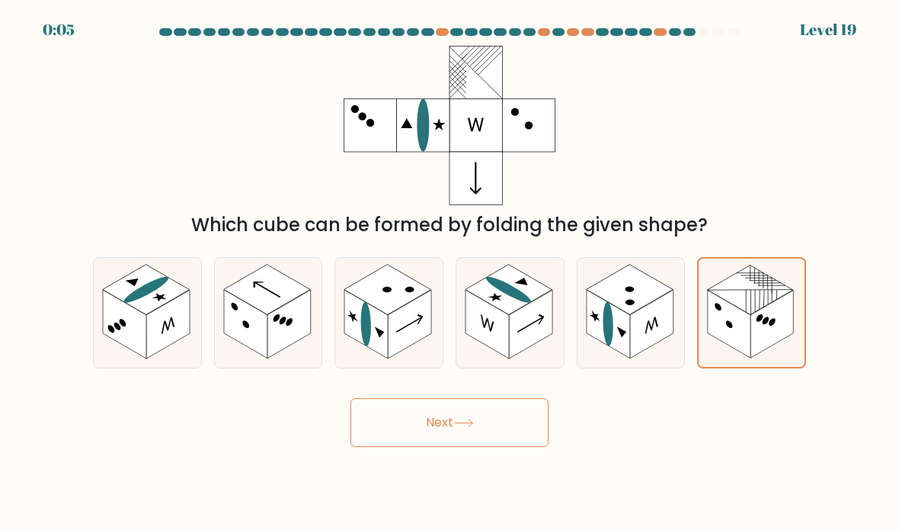
click at [500, 398] on button "Next" at bounding box center [450, 422] width 198 height 49
click at [531, 412] on body "0:05 Level 19" at bounding box center [449, 265] width 899 height 531
click at [503, 398] on button "Next" at bounding box center [450, 422] width 198 height 49
click at [502, 398] on button "Next" at bounding box center [450, 422] width 198 height 49
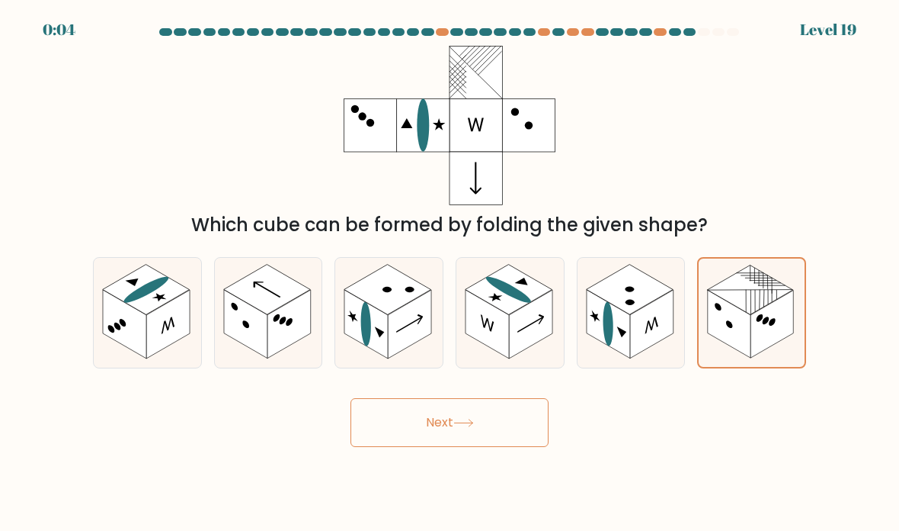
click at [495, 398] on button "Next" at bounding box center [450, 422] width 198 height 49
click at [653, 290] on rect at bounding box center [651, 324] width 43 height 69
click at [451, 265] on input "e." at bounding box center [450, 269] width 1 height 8
radio input "true"
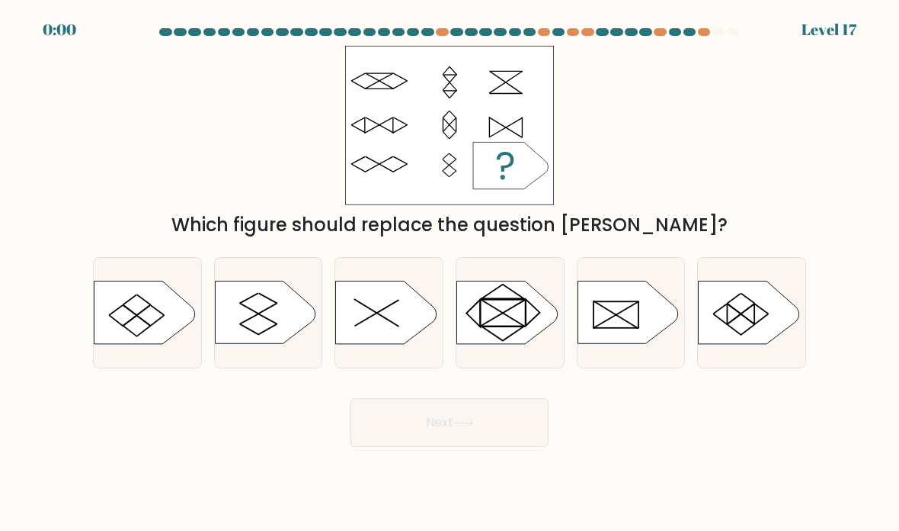
click at [651, 332] on icon at bounding box center [628, 312] width 101 height 63
click at [451, 273] on input "e." at bounding box center [450, 269] width 1 height 8
radio input "true"
click at [501, 442] on button "Next" at bounding box center [450, 422] width 198 height 49
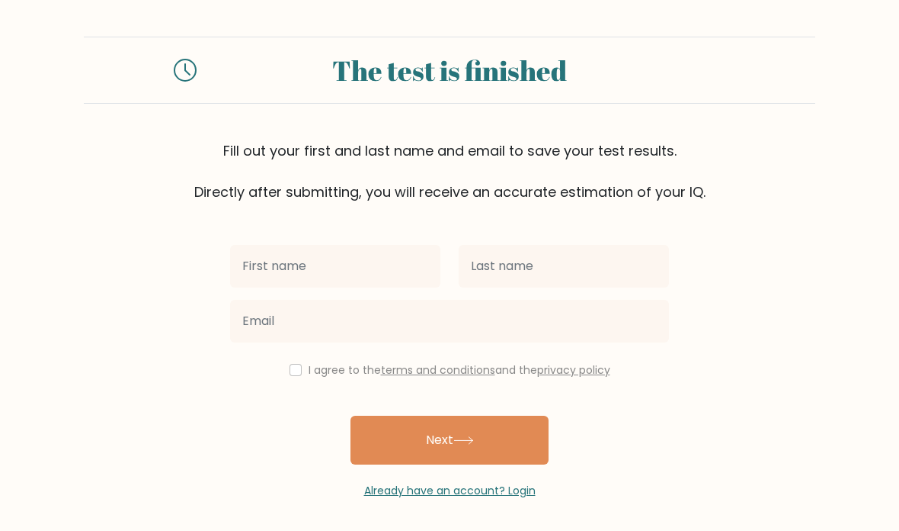
click at [397, 281] on input "text" at bounding box center [335, 266] width 210 height 43
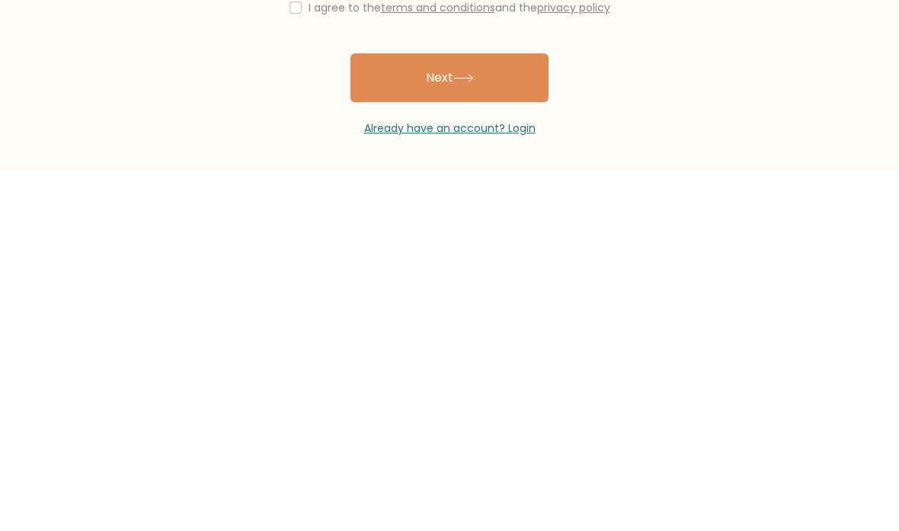
click at [499, 483] on link "Already have an account? Login" at bounding box center [450, 490] width 172 height 15
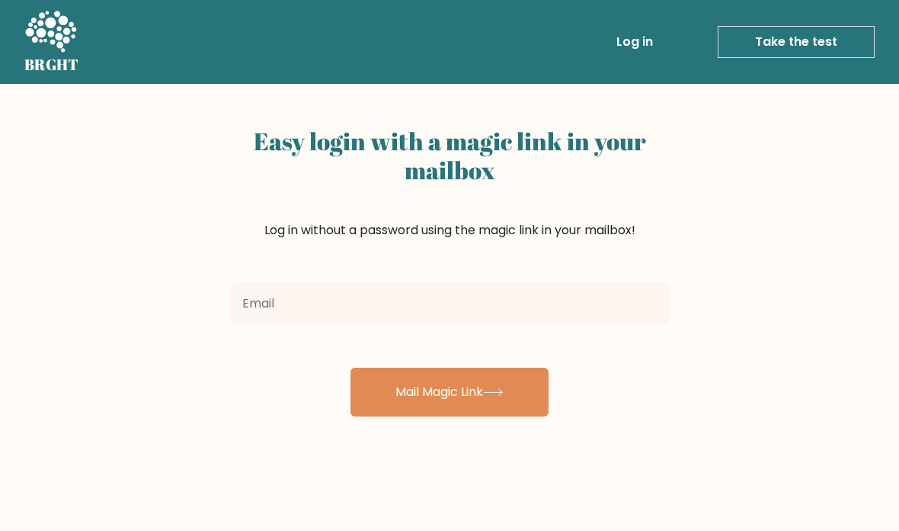
click at [547, 321] on input "email" at bounding box center [449, 303] width 439 height 43
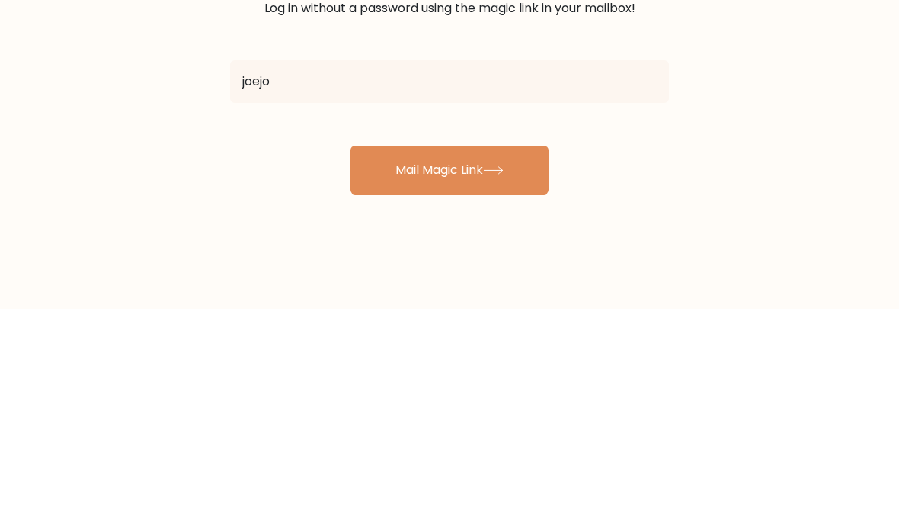
type input "[EMAIL_ADDRESS][DOMAIN_NAME]"
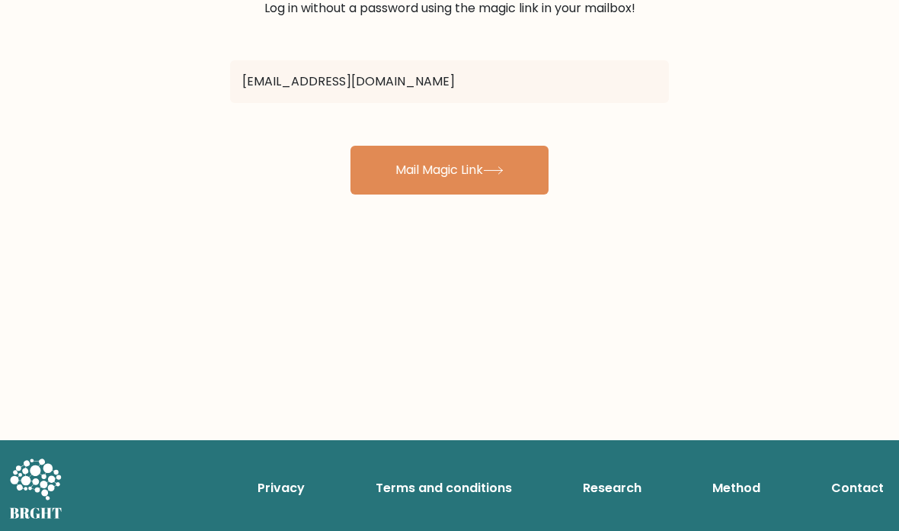
click at [380, 184] on button "Mail Magic Link" at bounding box center [450, 170] width 198 height 49
